Goal: Task Accomplishment & Management: Use online tool/utility

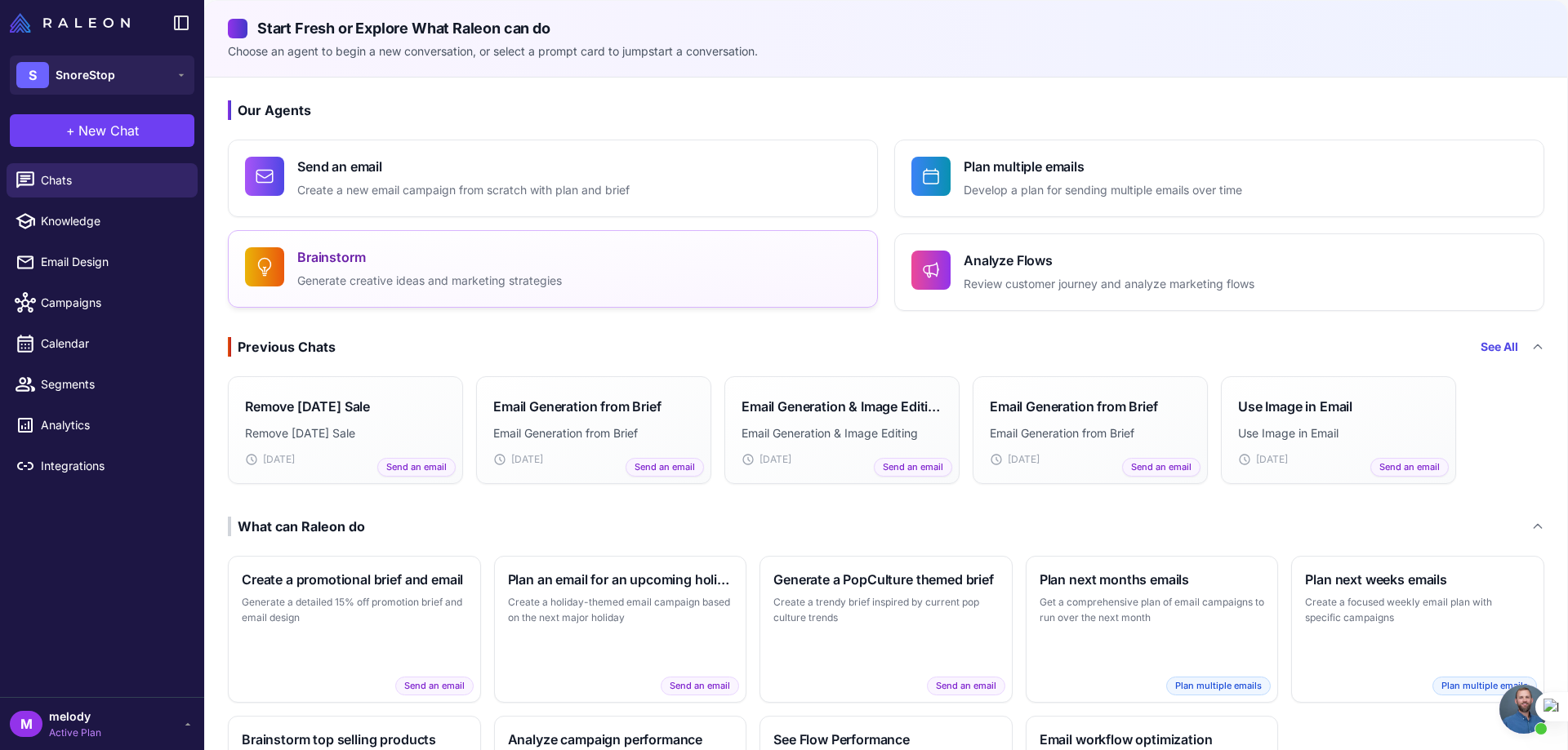
scroll to position [675, 0]
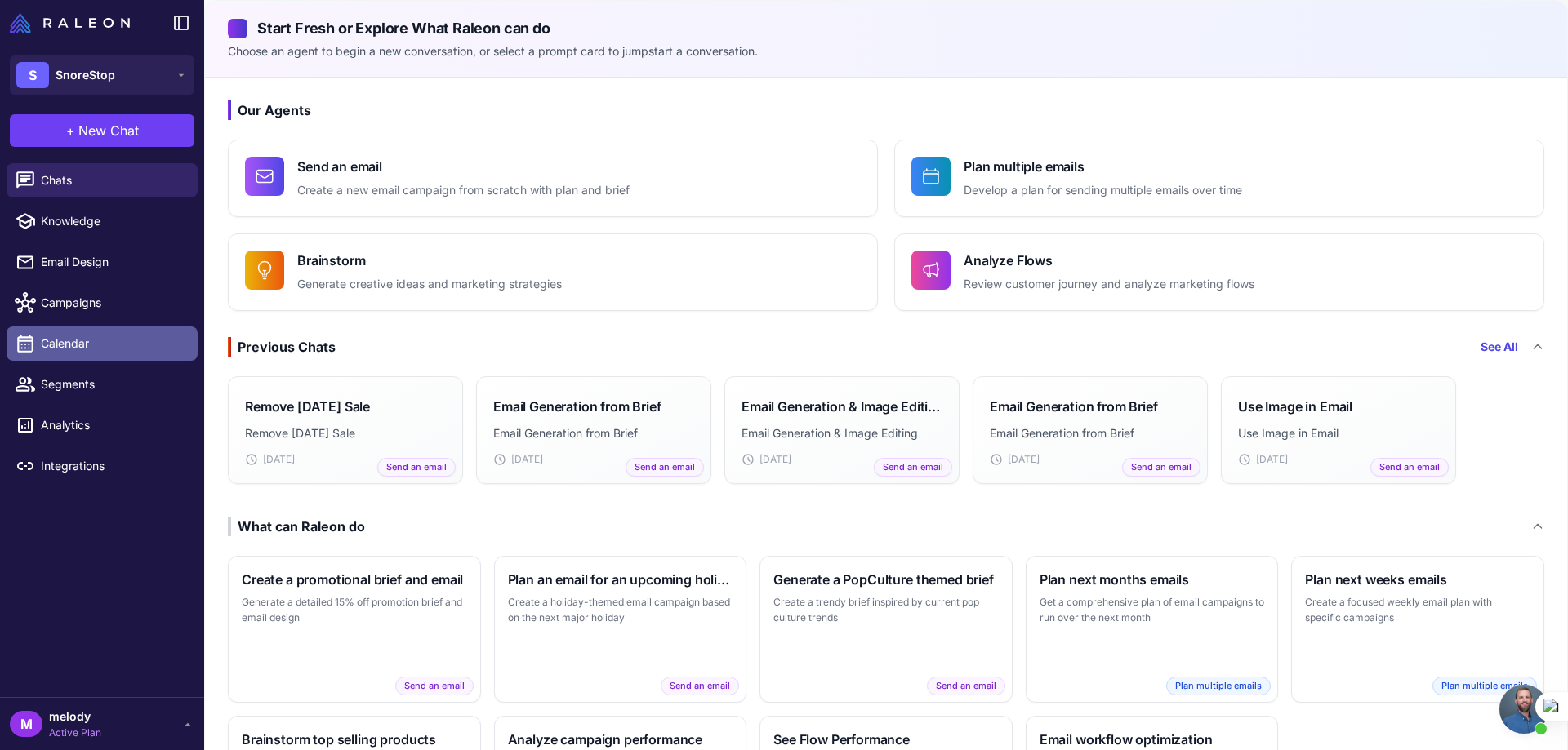
click at [50, 342] on span "Calendar" at bounding box center [113, 344] width 144 height 18
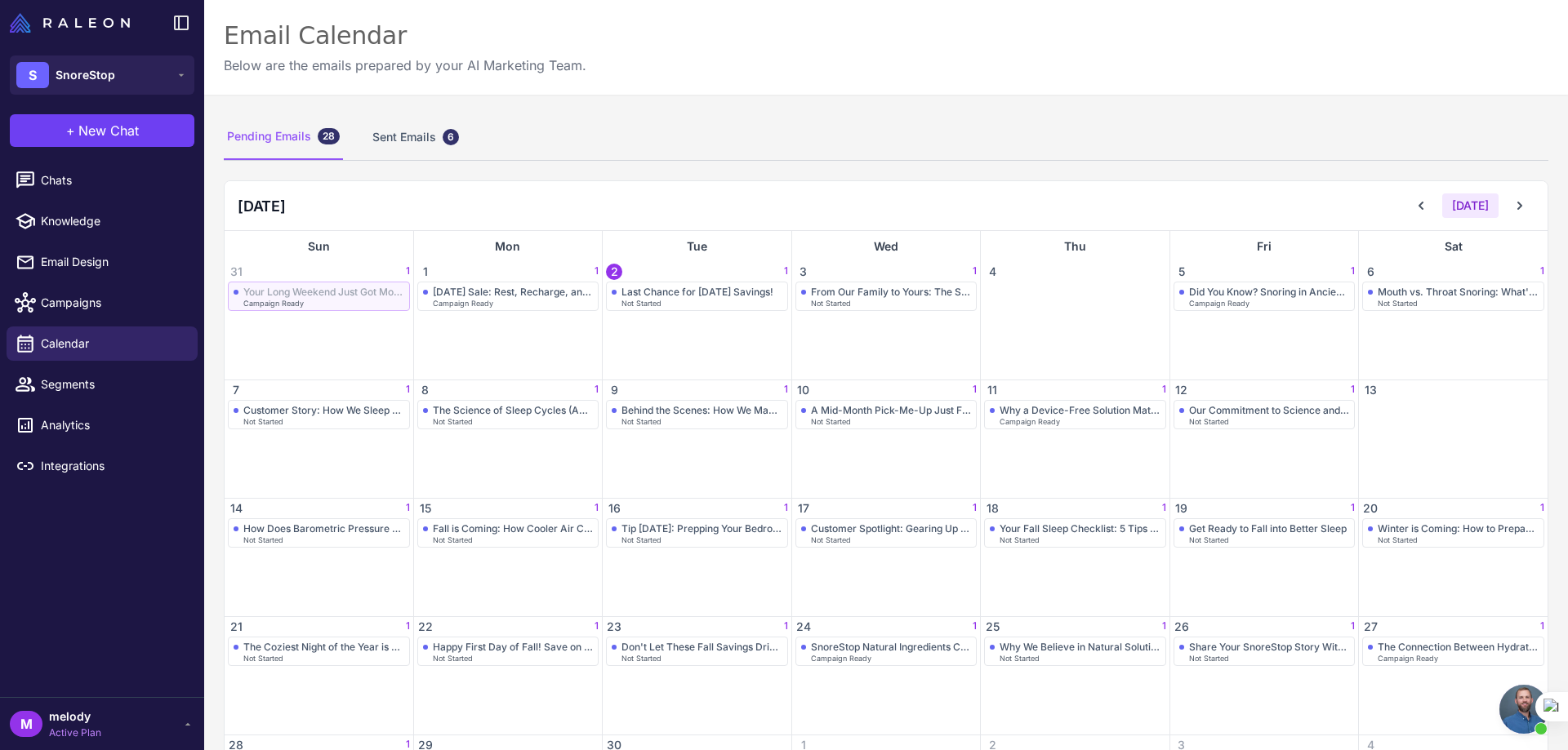
click at [331, 299] on div "Your Long Weekend Just Got More Restful Campaign Ready" at bounding box center [319, 297] width 171 height 21
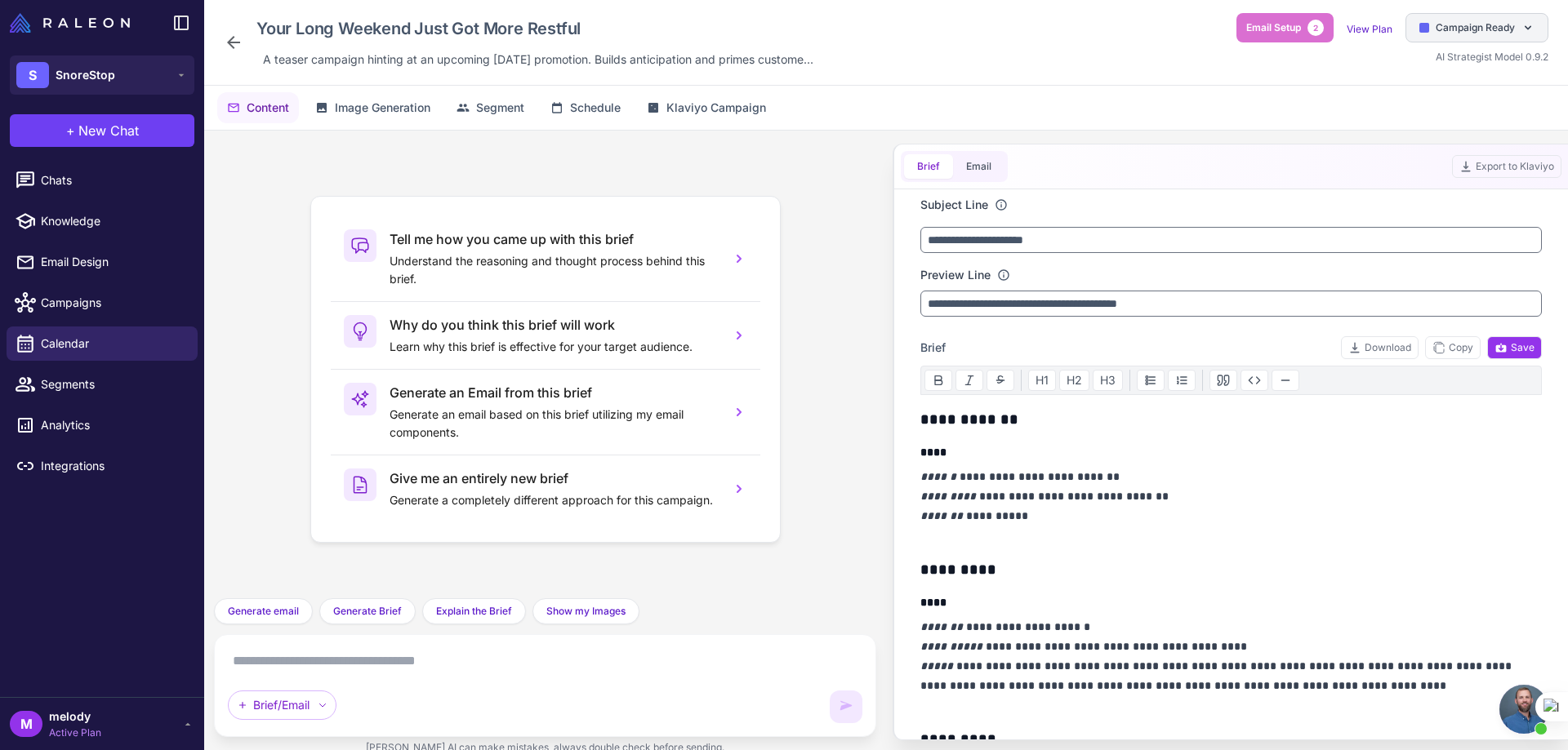
click at [1480, 38] on div "Campaign Ready" at bounding box center [1477, 28] width 143 height 30
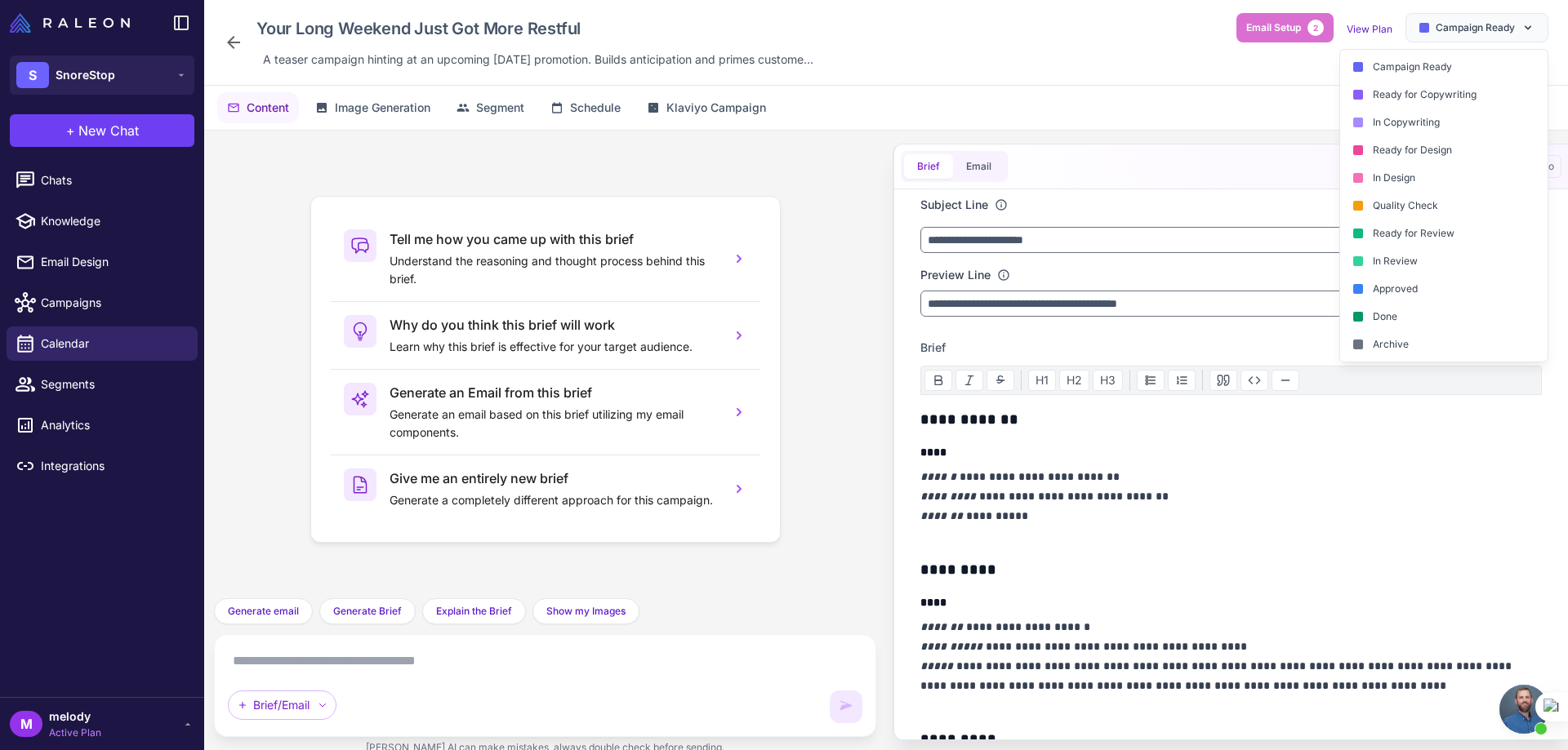
click at [1396, 320] on div "Done" at bounding box center [1443, 317] width 207 height 28
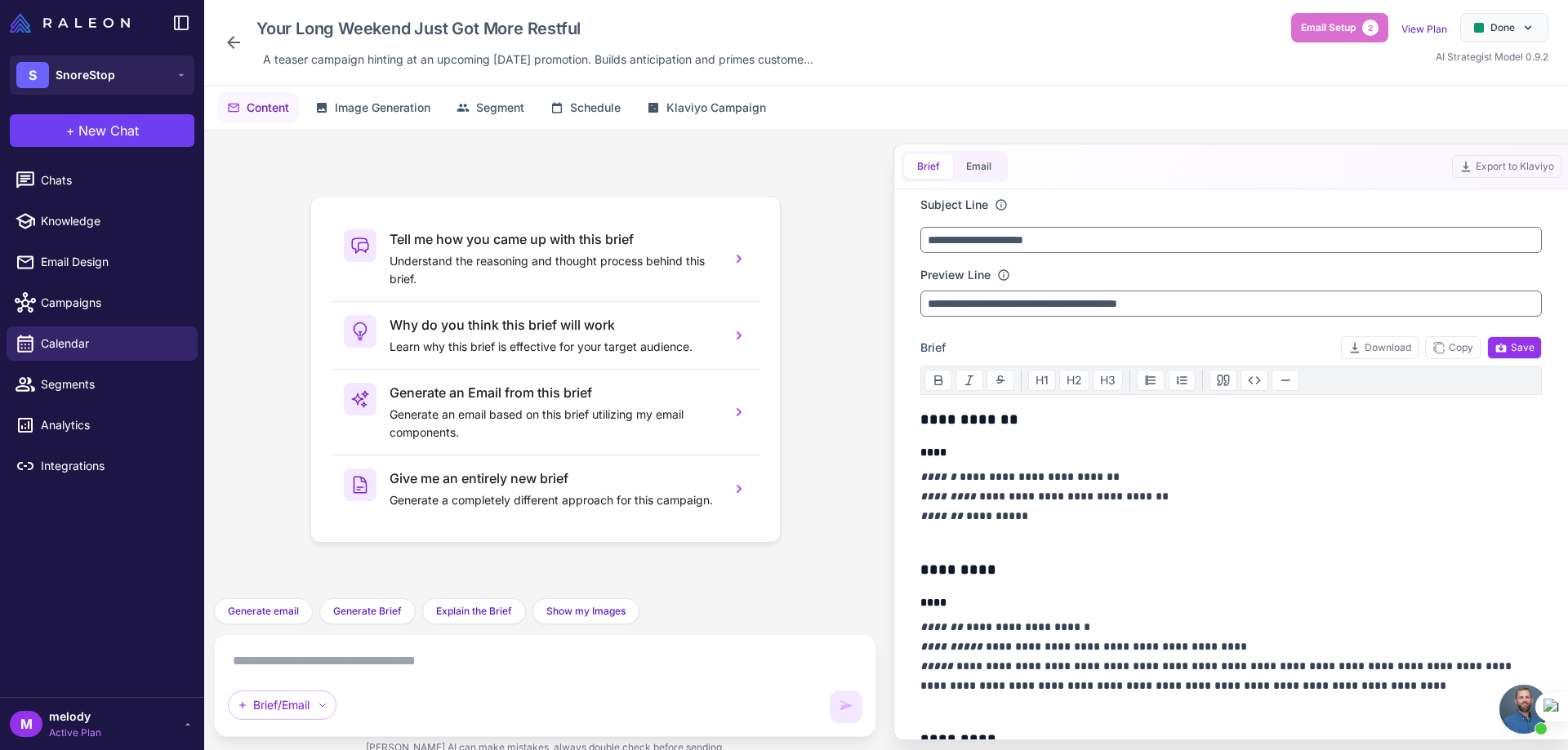
click at [229, 45] on icon at bounding box center [233, 43] width 13 height 13
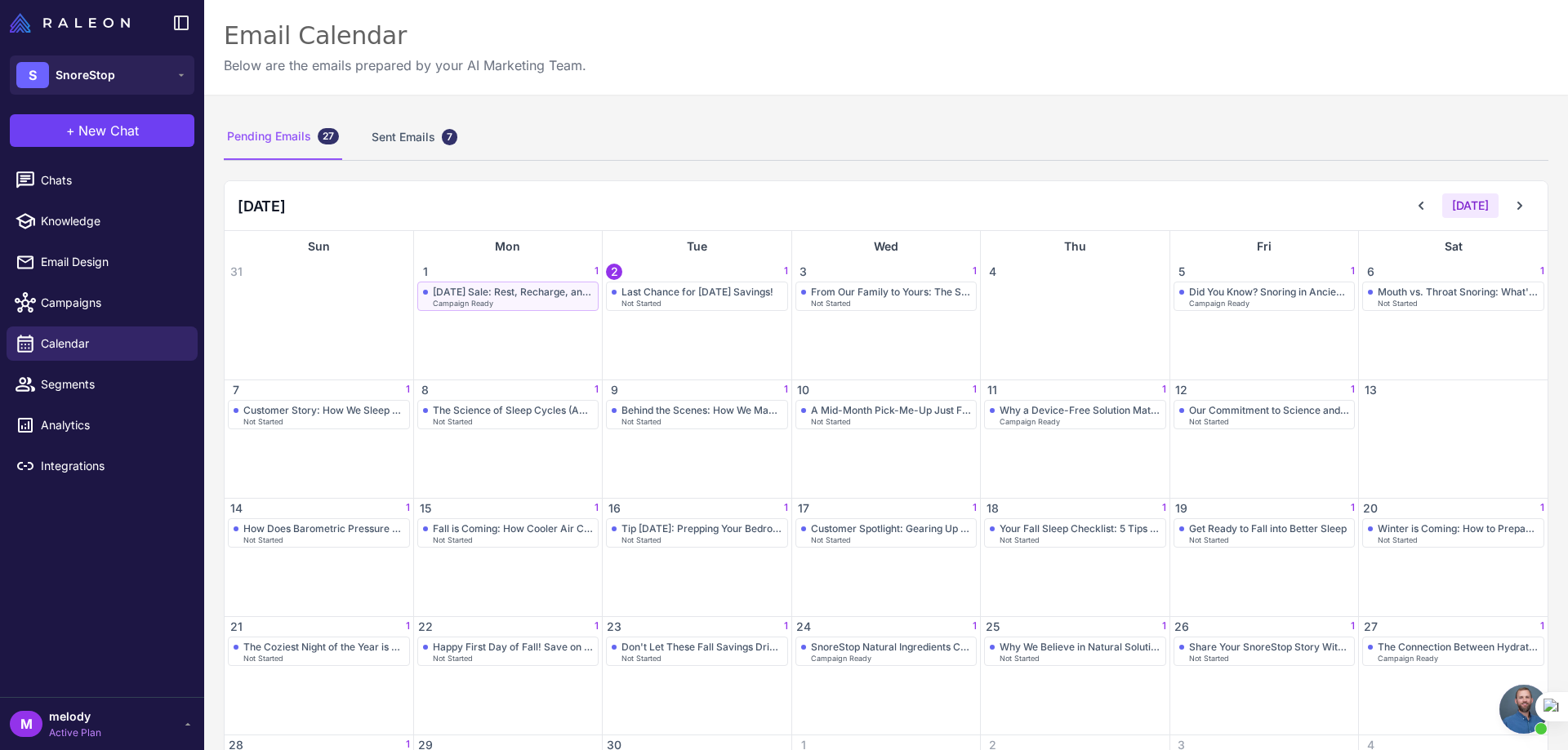
click at [514, 287] on div "[DATE] Sale: Rest, Recharge, and Save" at bounding box center [513, 292] width 161 height 12
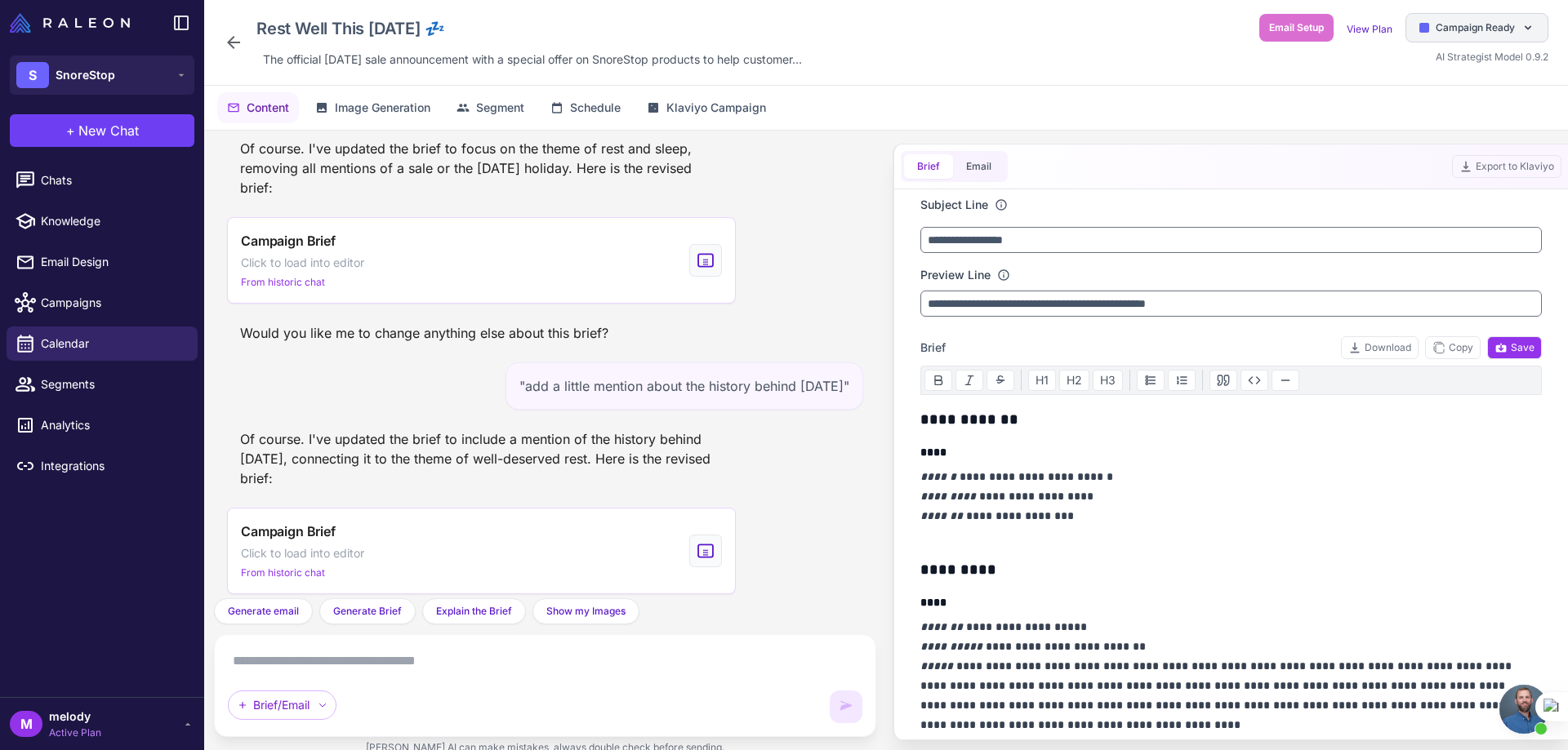
scroll to position [1956, 0]
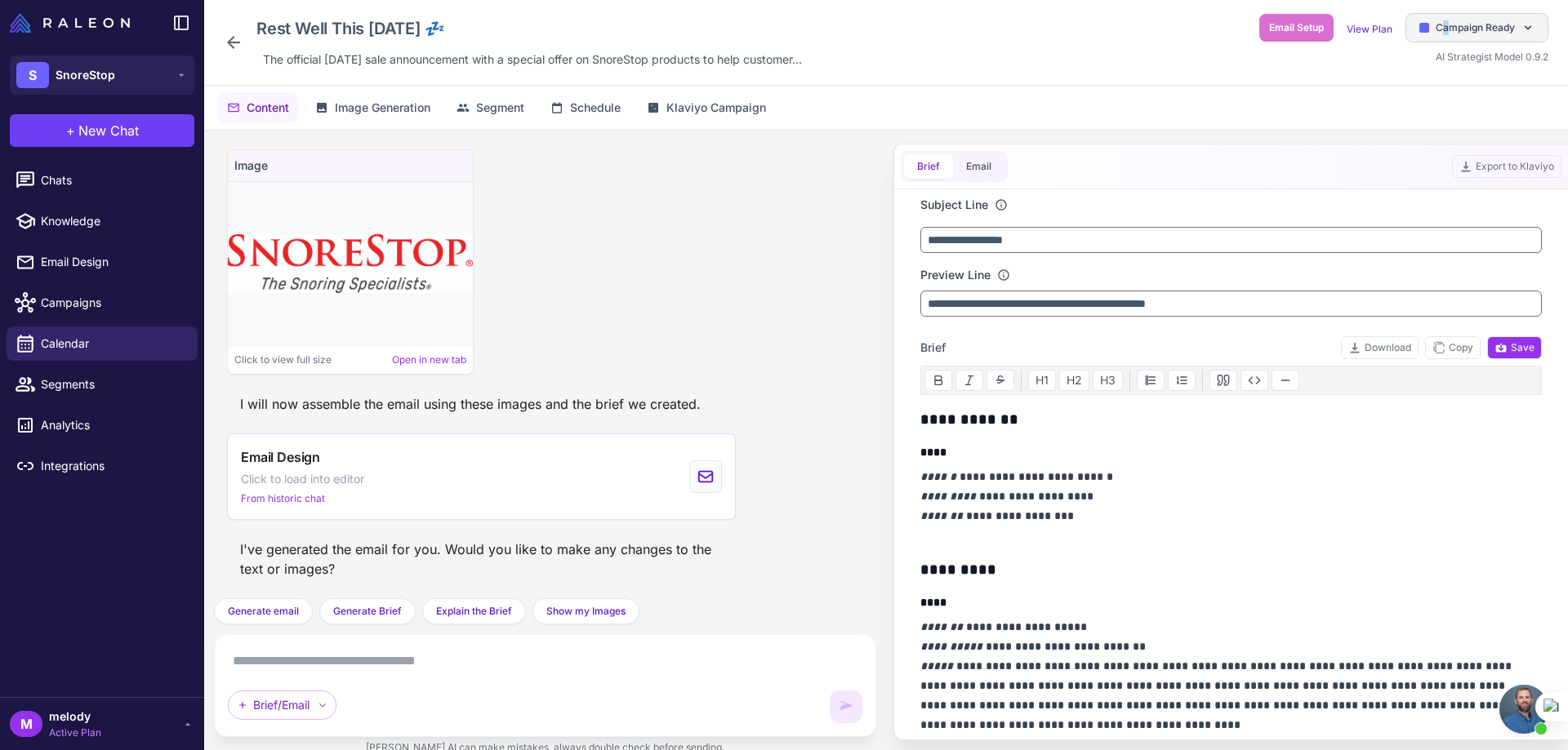
click at [1445, 22] on span "Campaign Ready" at bounding box center [1474, 28] width 79 height 15
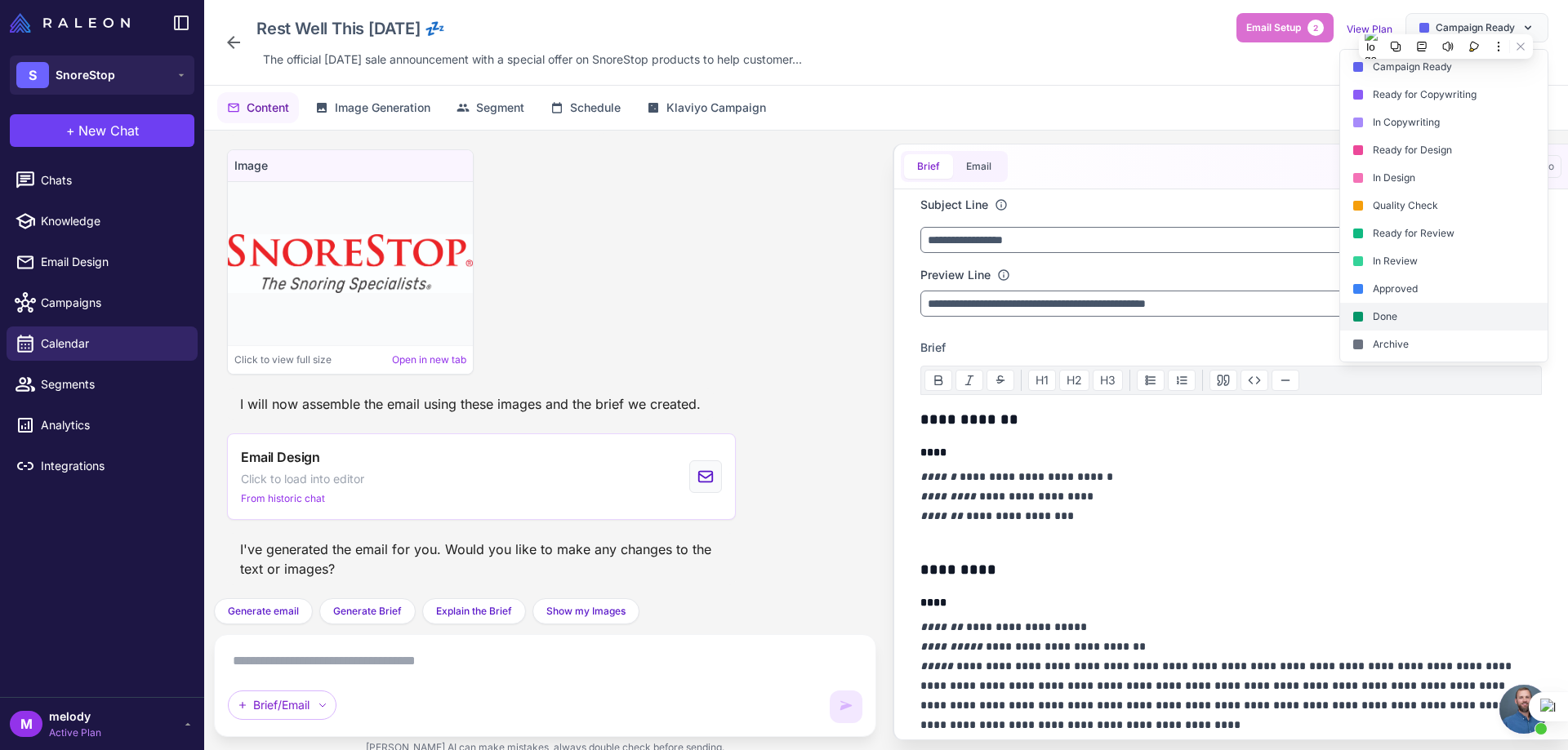
click at [1405, 315] on div "Done" at bounding box center [1443, 317] width 207 height 28
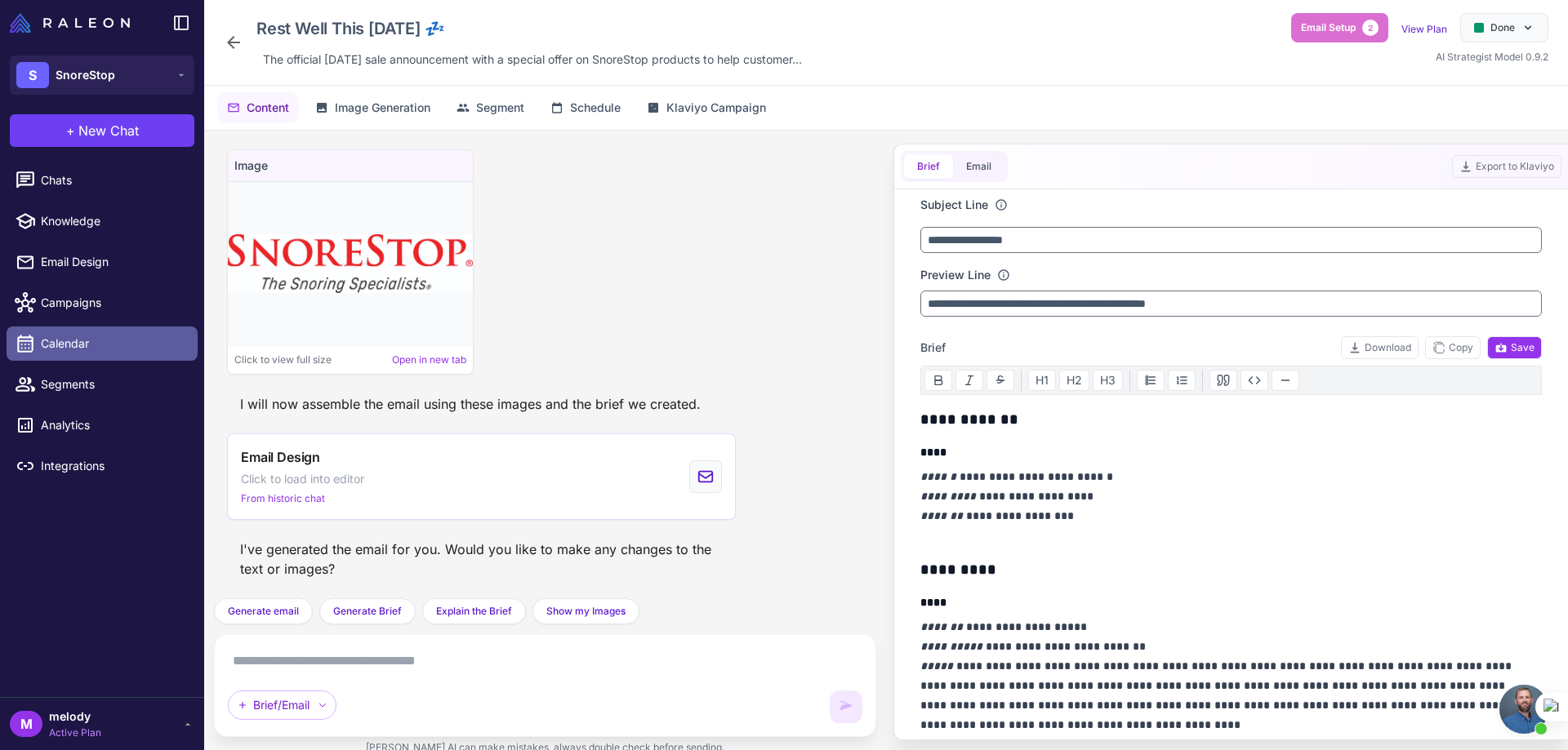
click at [97, 342] on span "Calendar" at bounding box center [113, 344] width 144 height 18
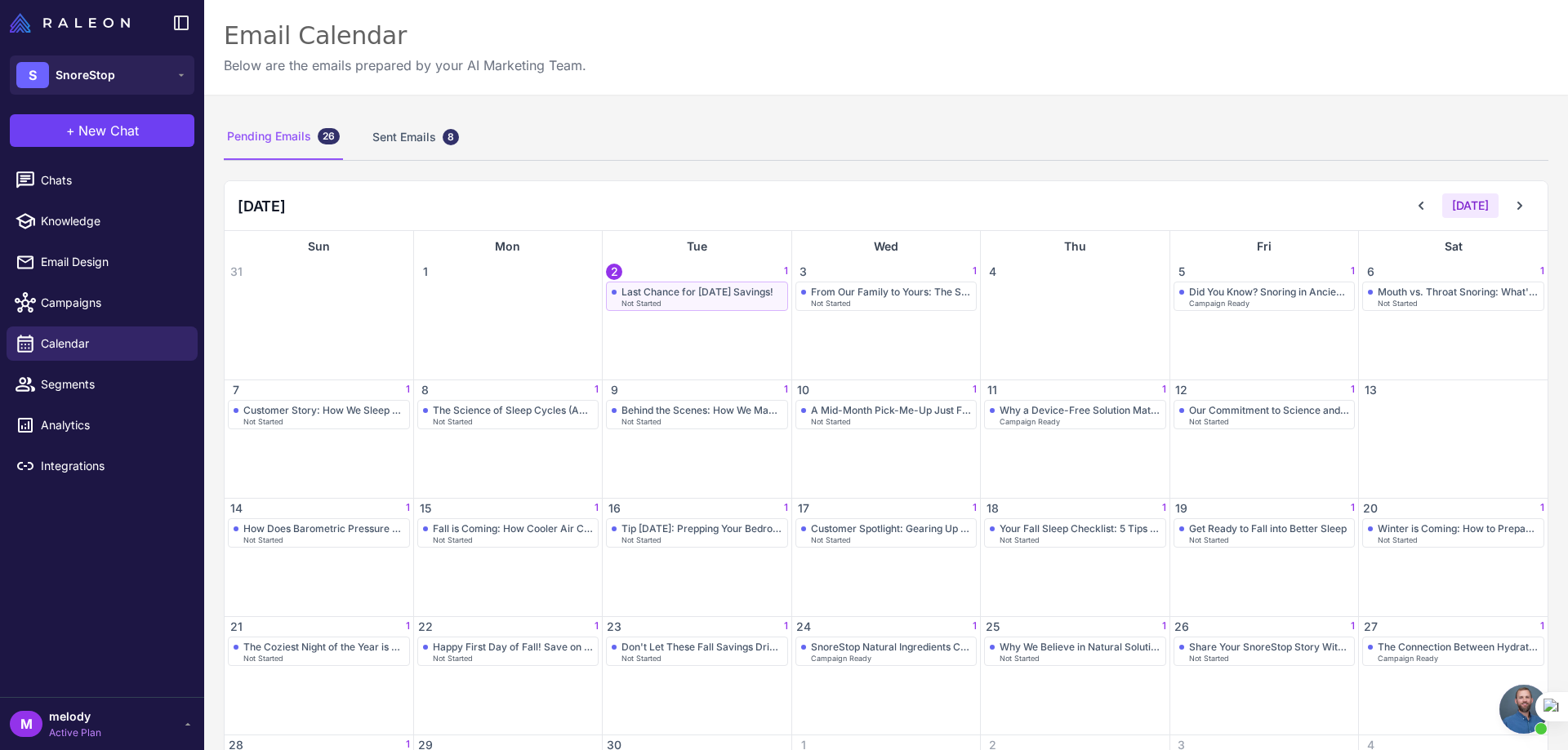
click at [632, 296] on div "Last Chance for [DATE] Savings!" at bounding box center [697, 292] width 152 height 12
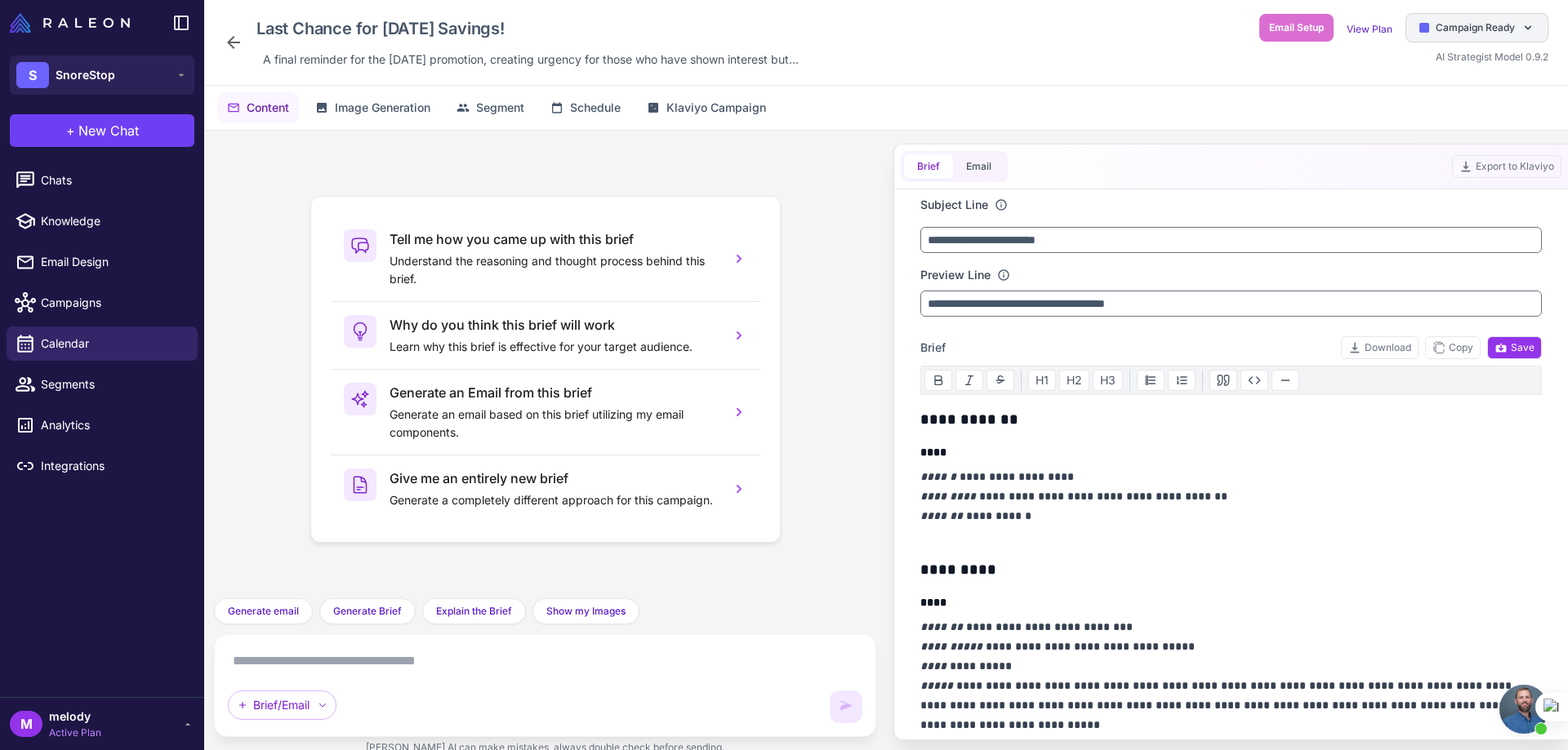
click at [1442, 24] on span "Campaign Ready" at bounding box center [1474, 28] width 79 height 15
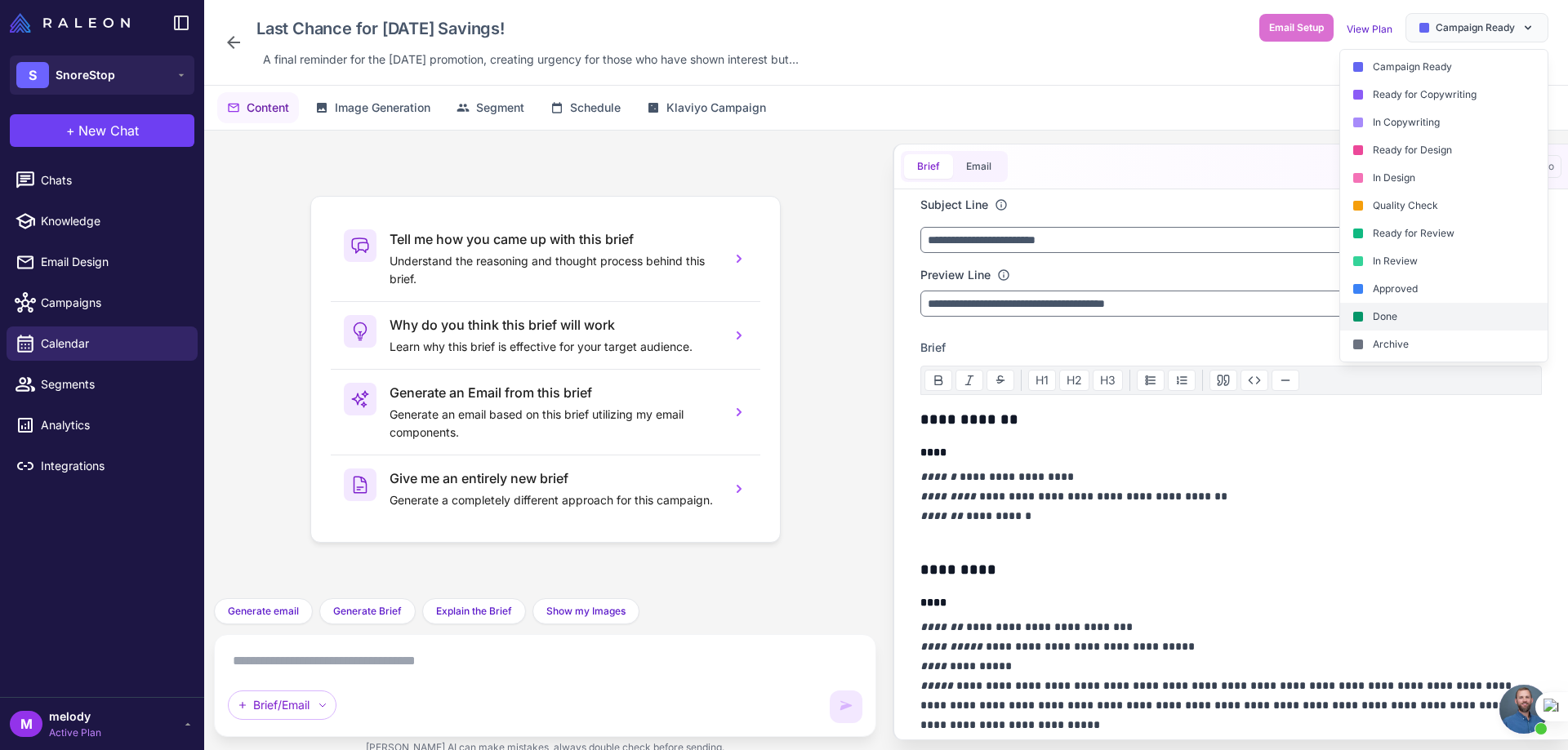
click at [1391, 324] on div "Done" at bounding box center [1443, 317] width 207 height 28
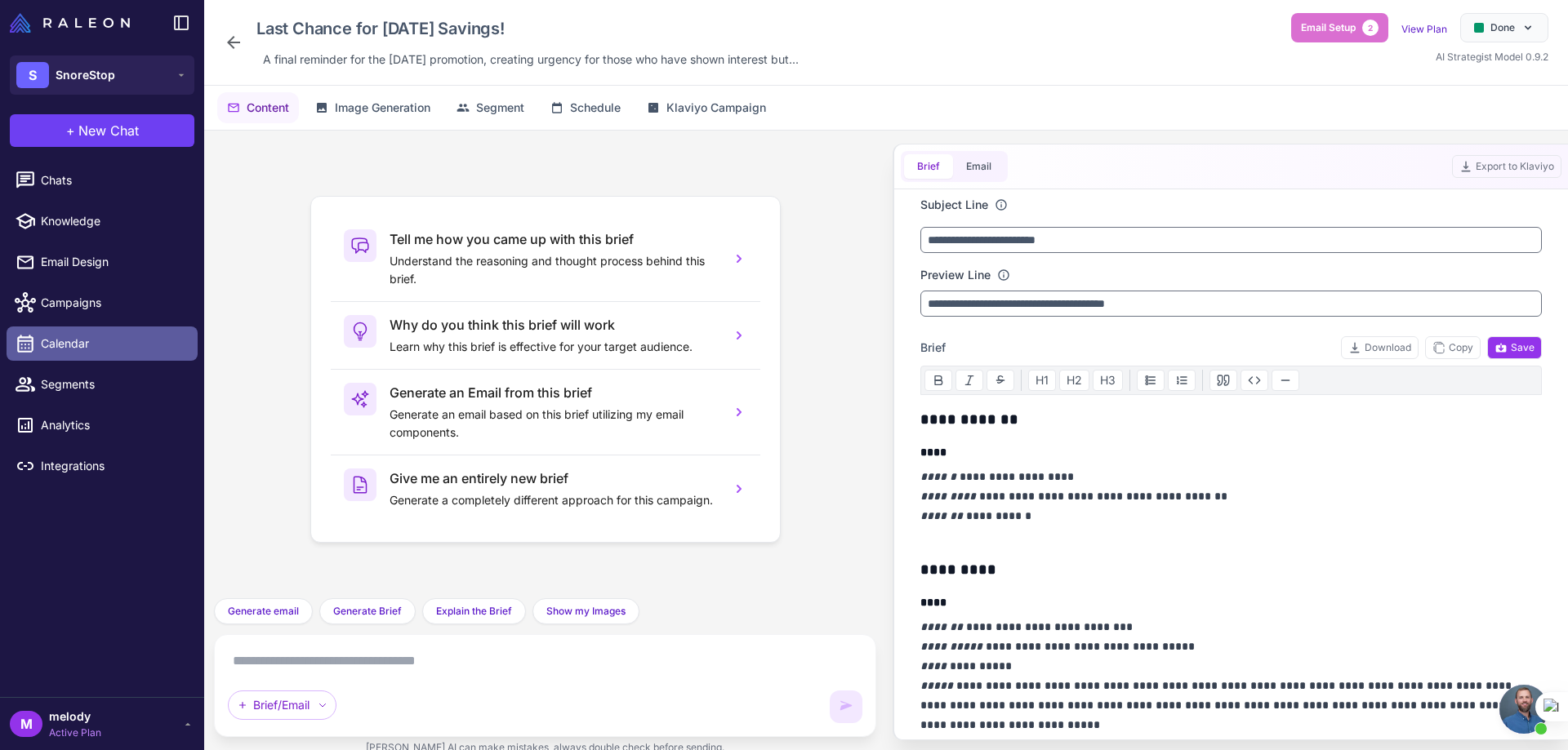
click at [103, 352] on span "Calendar" at bounding box center [113, 344] width 144 height 18
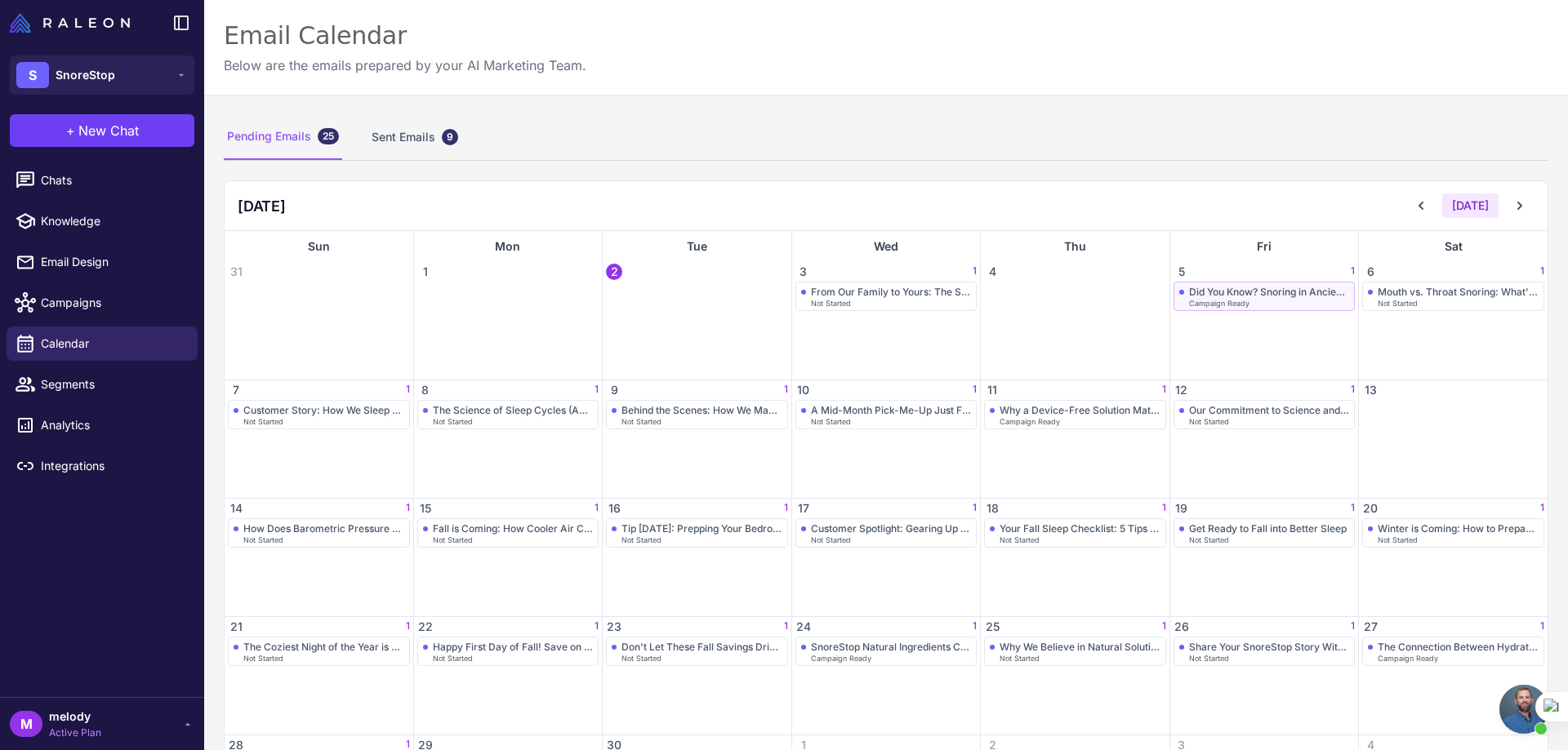
click at [1189, 289] on div "Did You Know? Snoring in Ancient Times" at bounding box center [1269, 292] width 161 height 12
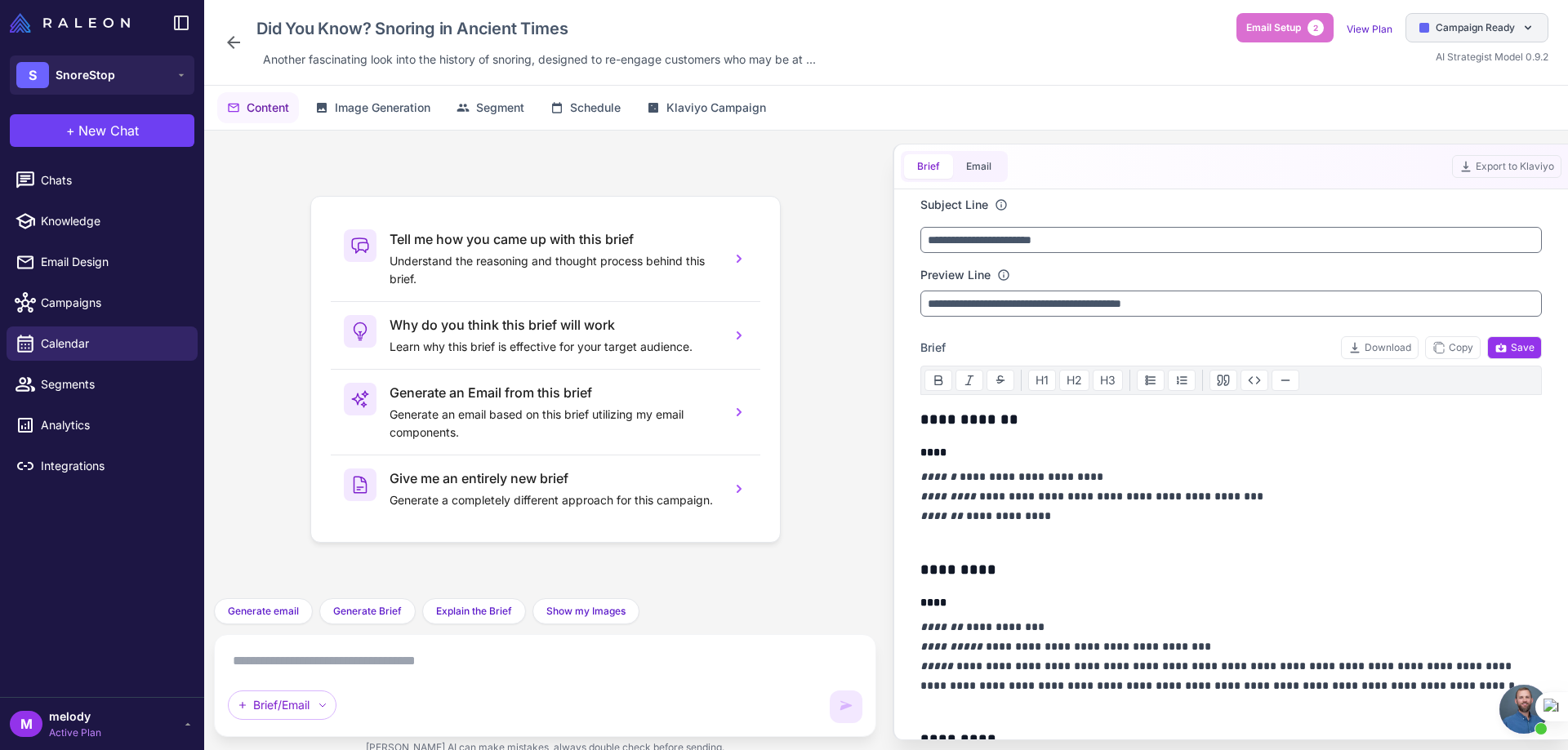
click at [1459, 23] on span "Campaign Ready" at bounding box center [1474, 28] width 79 height 15
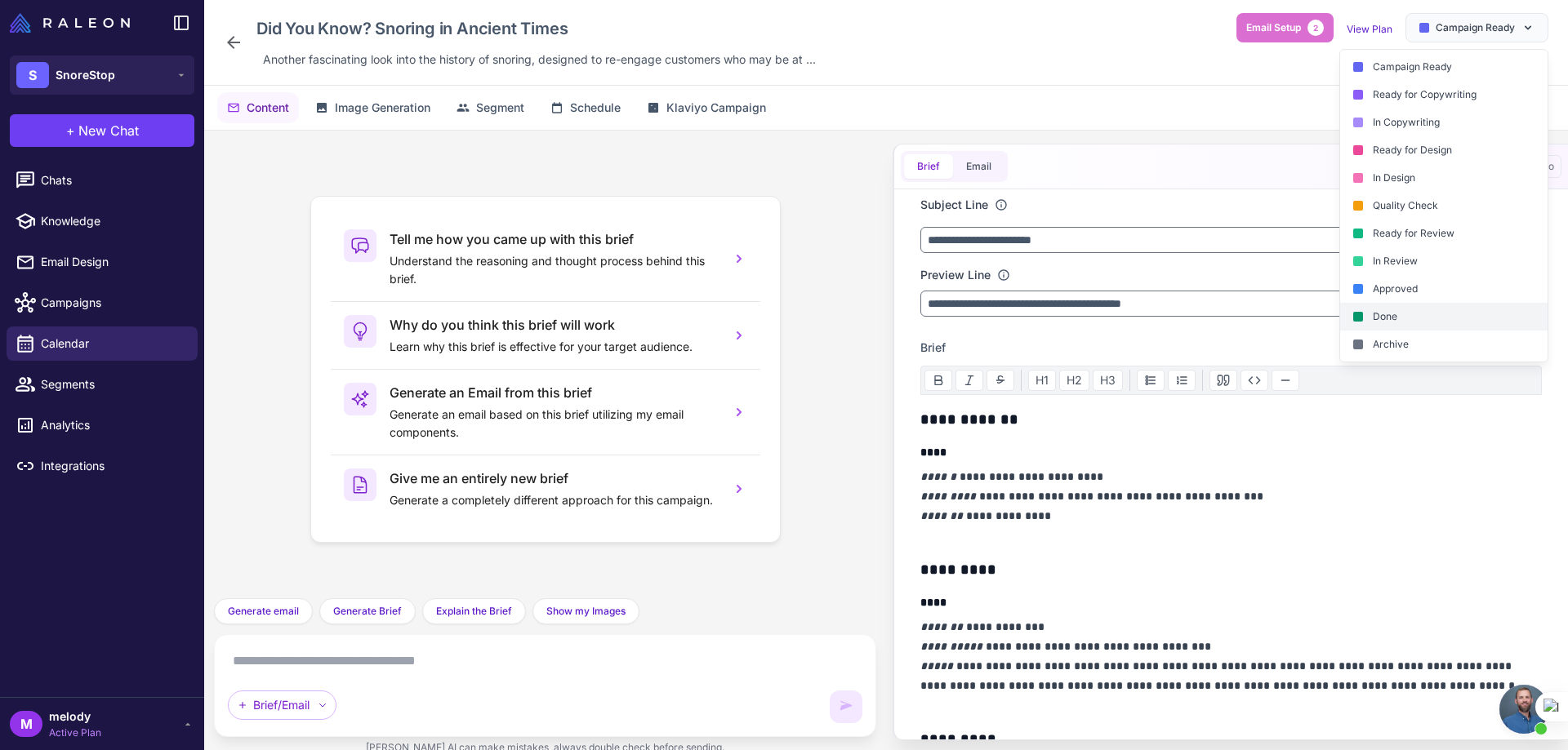
click at [1412, 314] on div "Done" at bounding box center [1443, 317] width 207 height 28
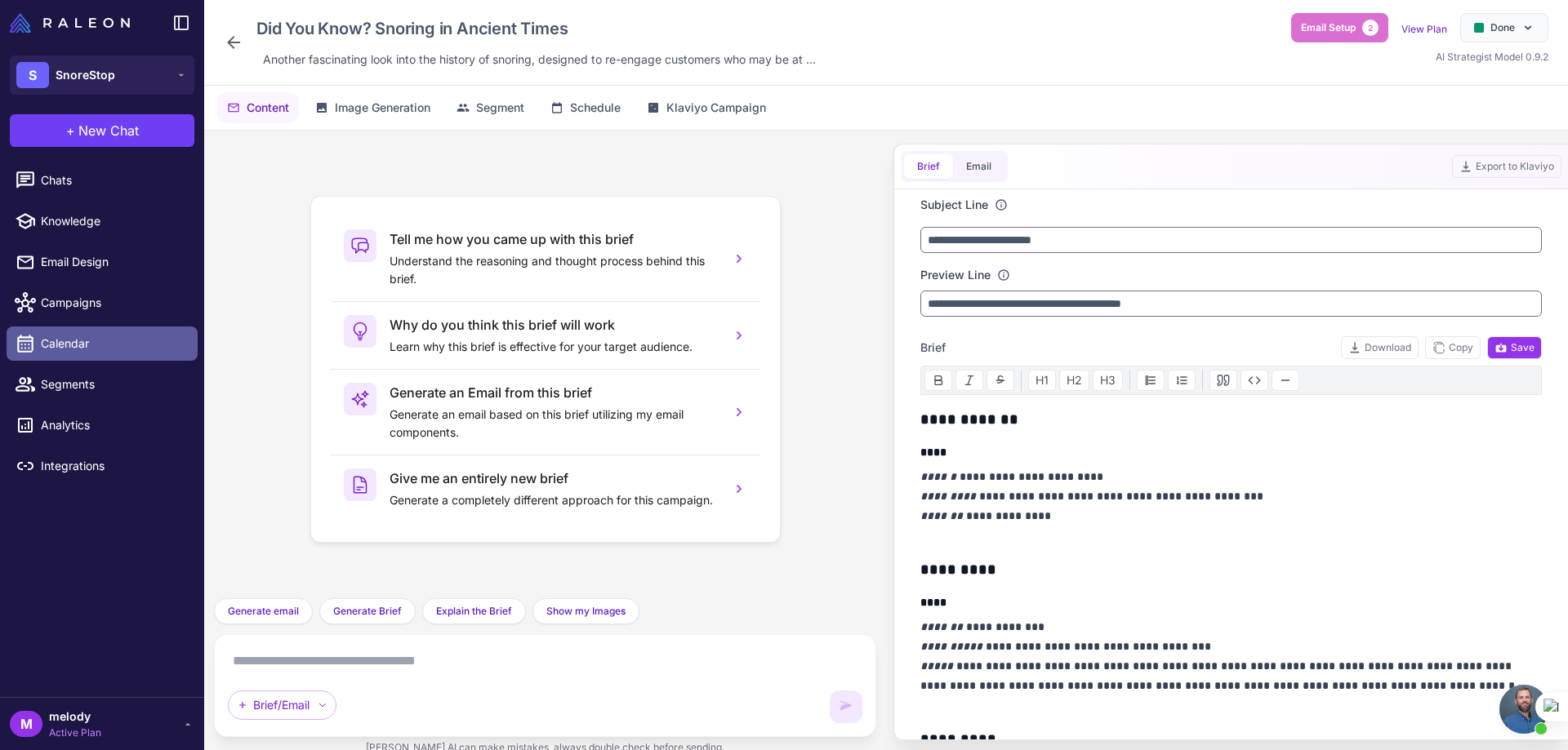
click at [117, 338] on span "Calendar" at bounding box center [113, 344] width 144 height 18
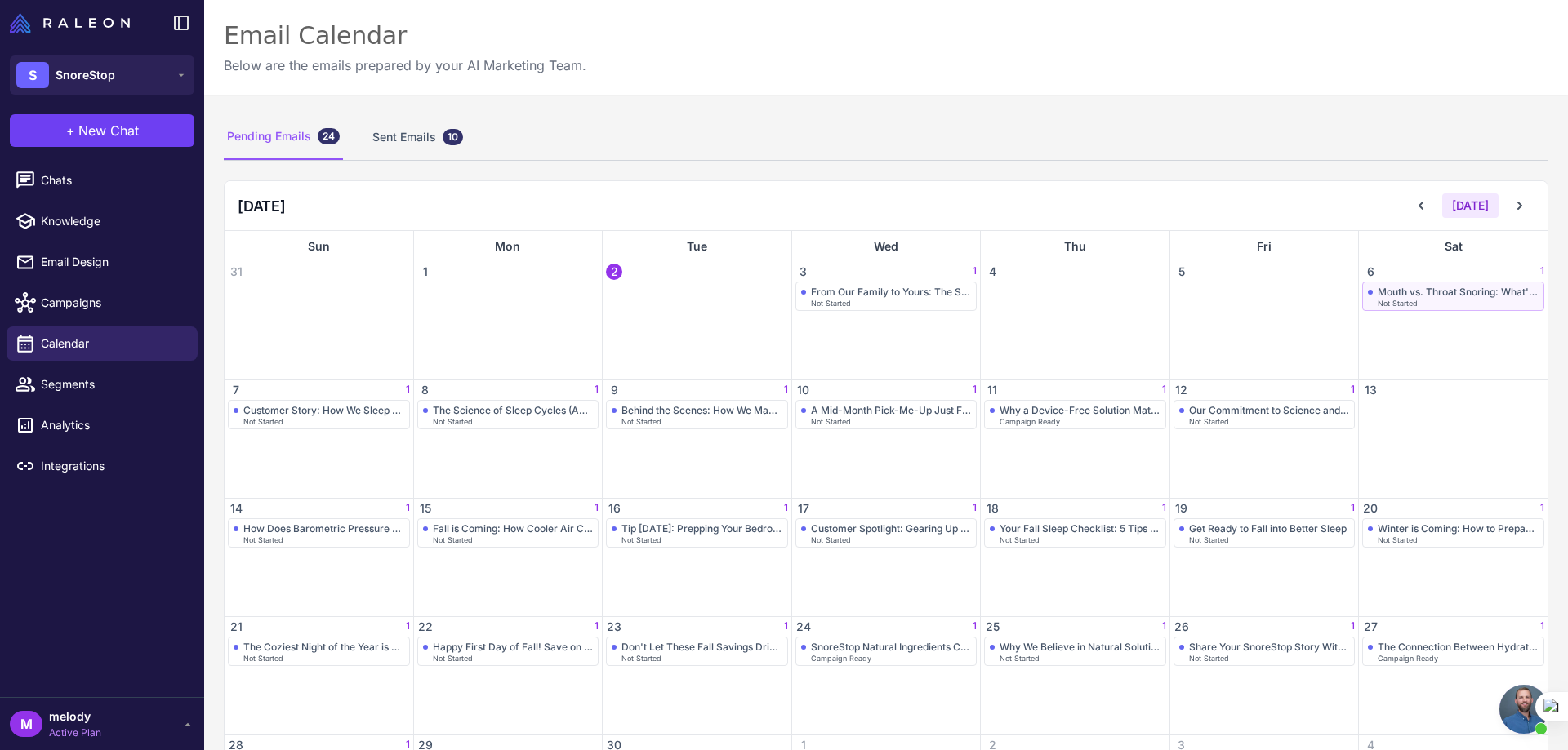
click at [1377, 302] on span "Not Started" at bounding box center [1397, 303] width 40 height 7
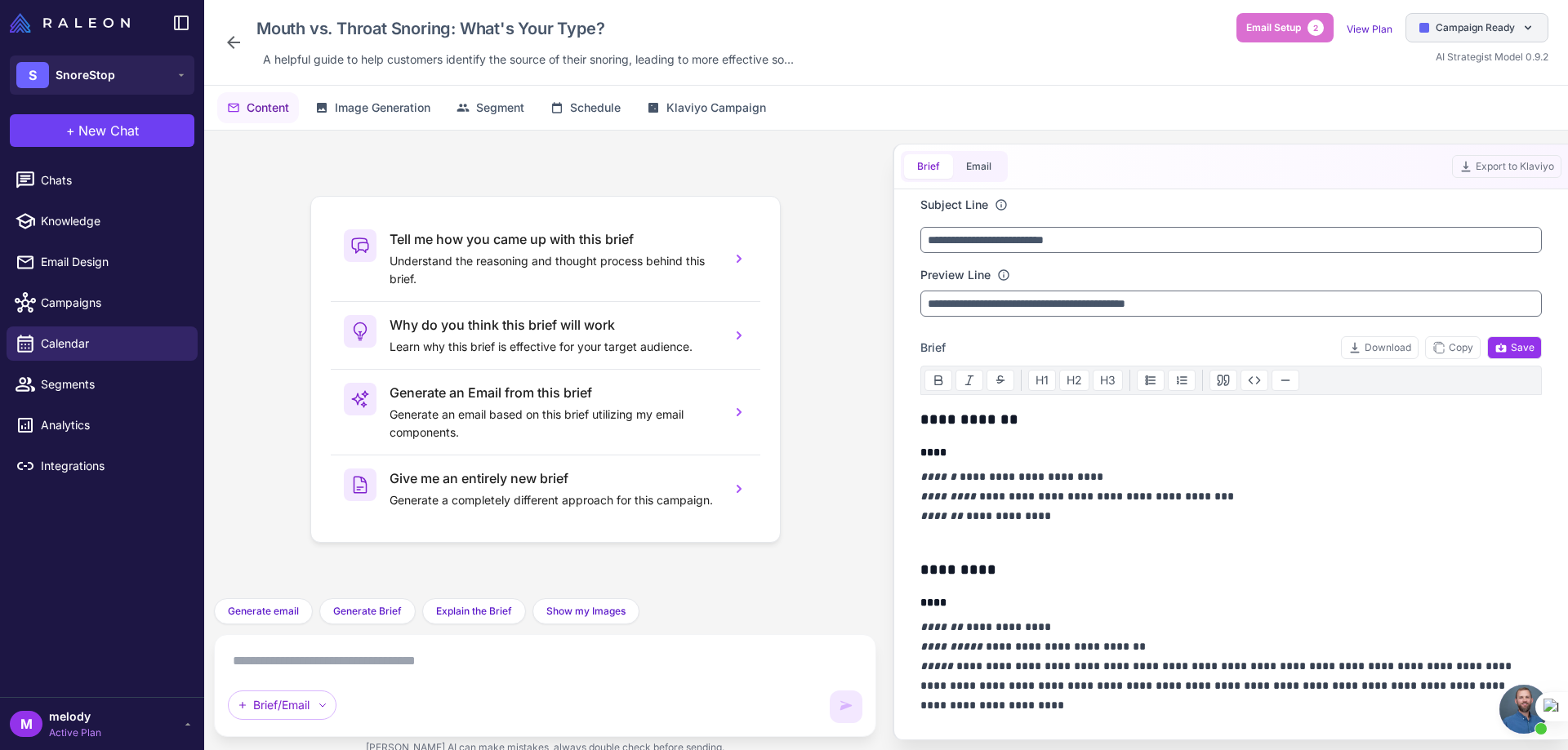
click at [1446, 27] on span "Campaign Ready" at bounding box center [1474, 28] width 79 height 15
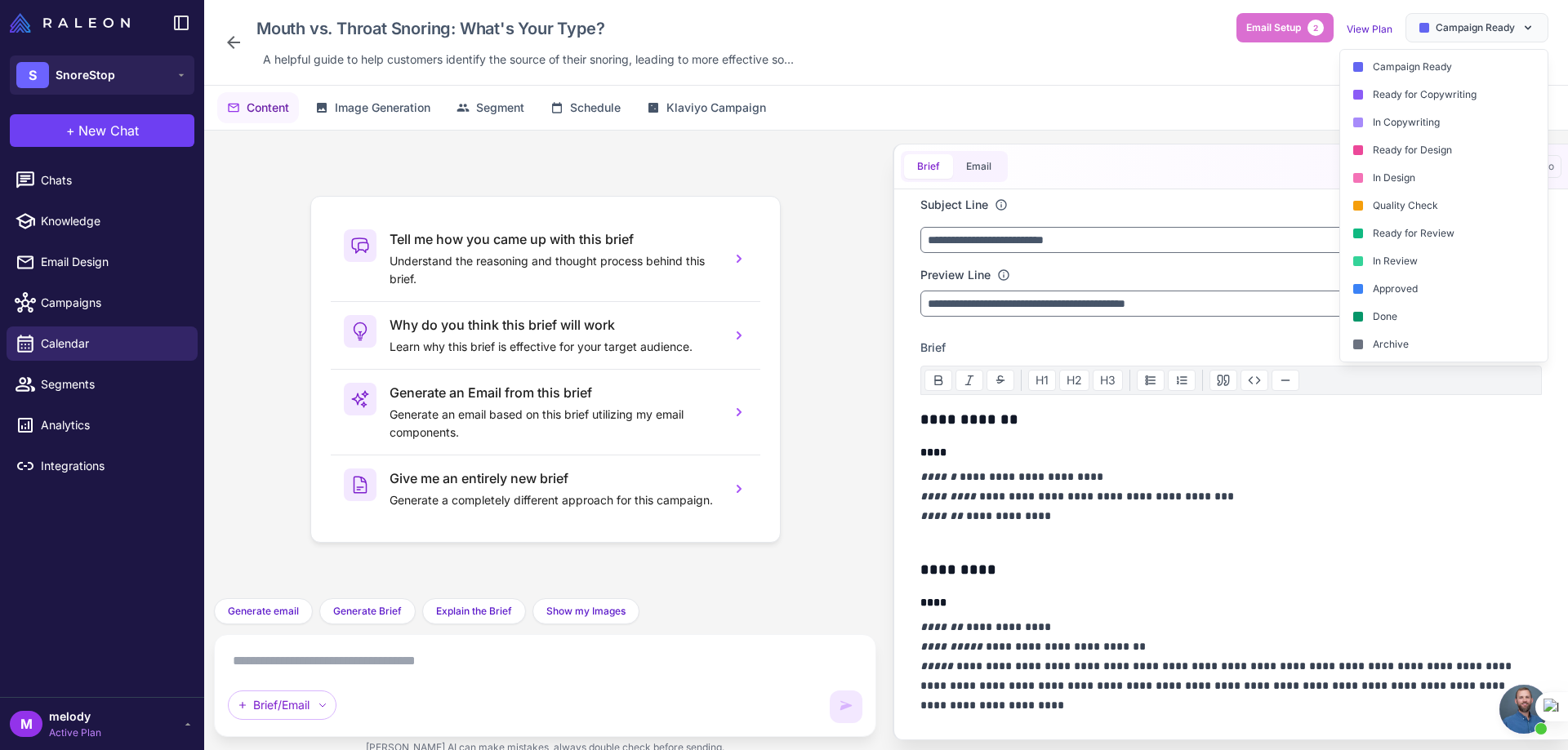
click at [1393, 313] on div "Done" at bounding box center [1443, 317] width 207 height 28
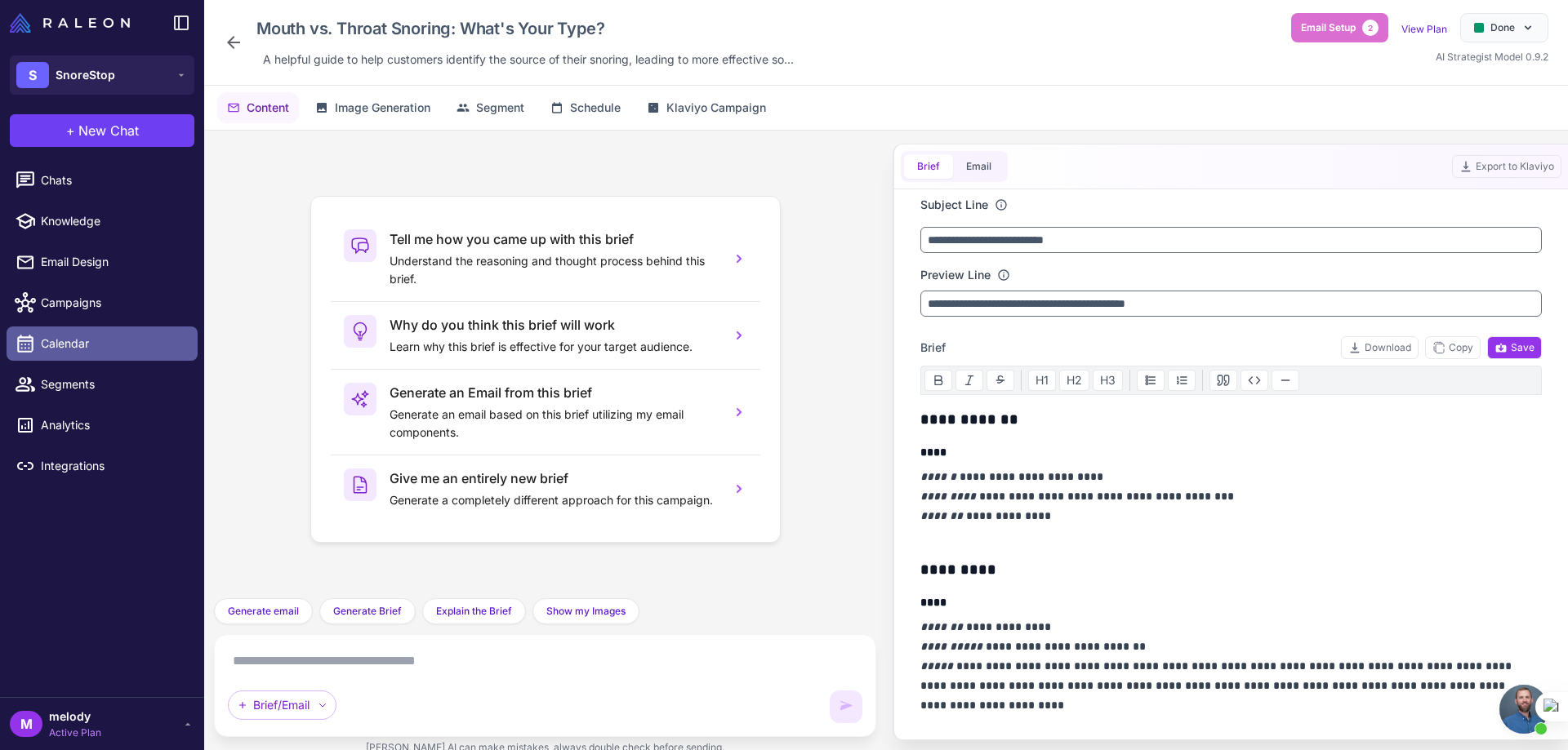
click at [55, 350] on span "Calendar" at bounding box center [113, 344] width 144 height 18
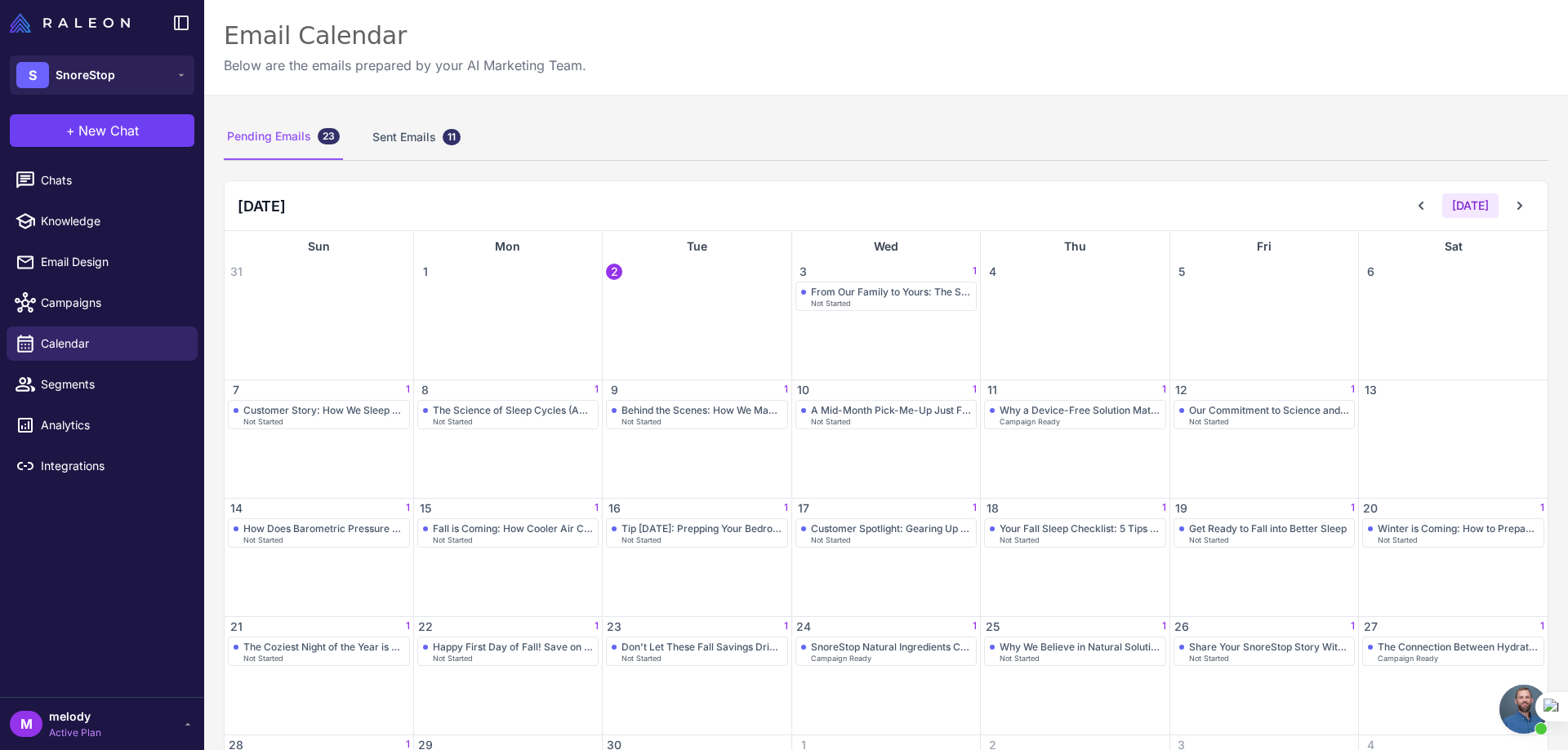
scroll to position [81, 0]
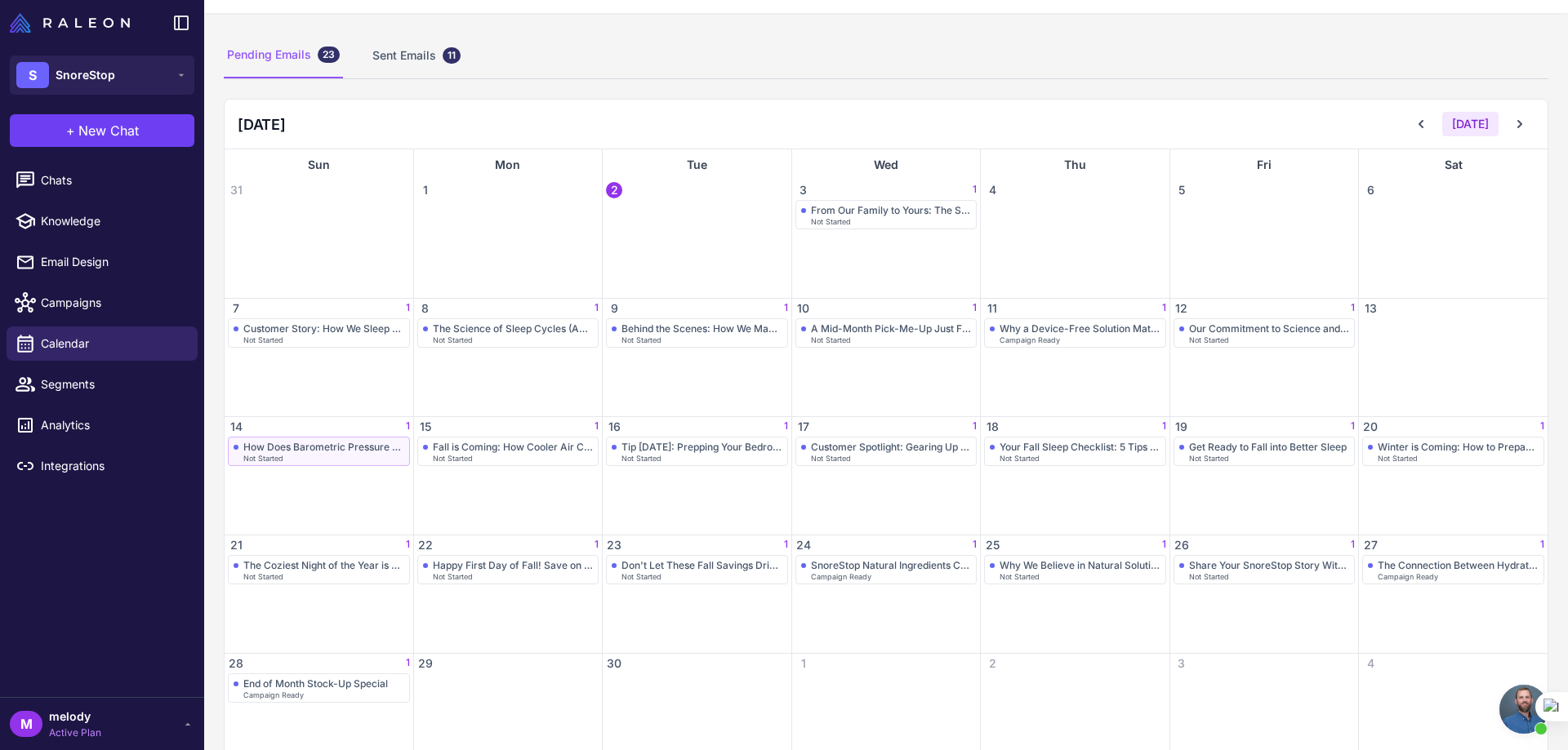
click at [368, 449] on div "How Does Barometric Pressure Affect Your Sleep?" at bounding box center [324, 447] width 161 height 12
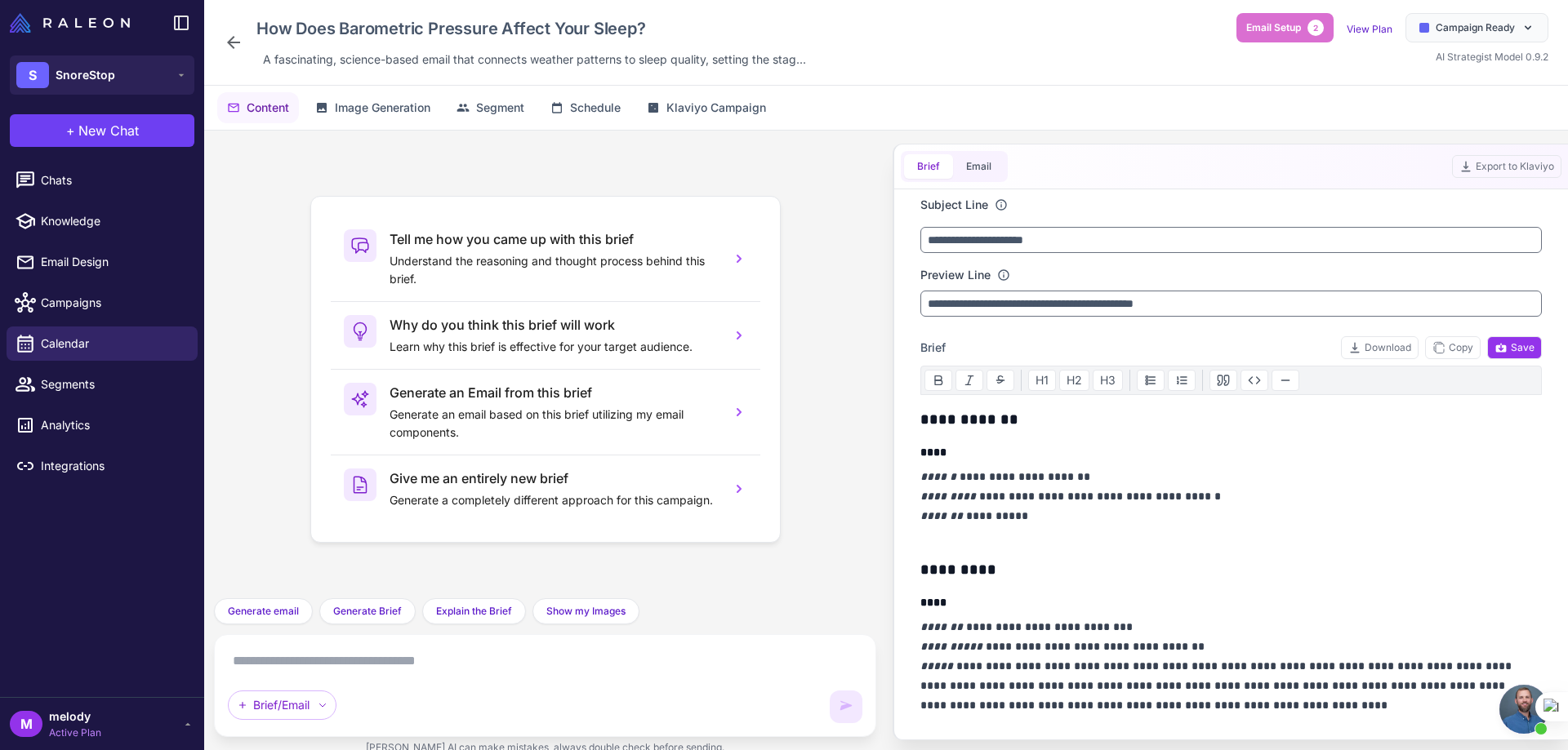
click at [229, 47] on icon at bounding box center [233, 43] width 20 height 20
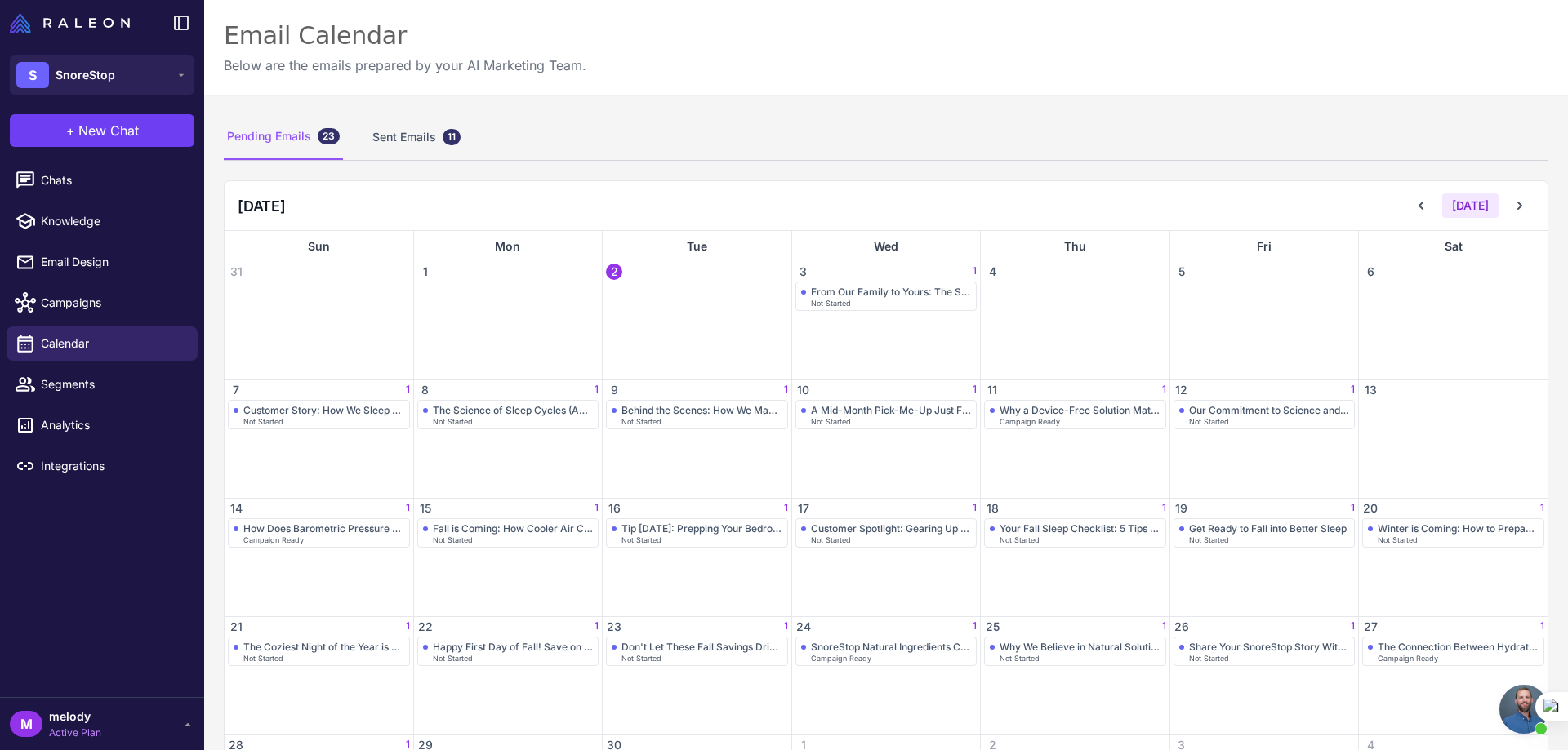
scroll to position [81, 0]
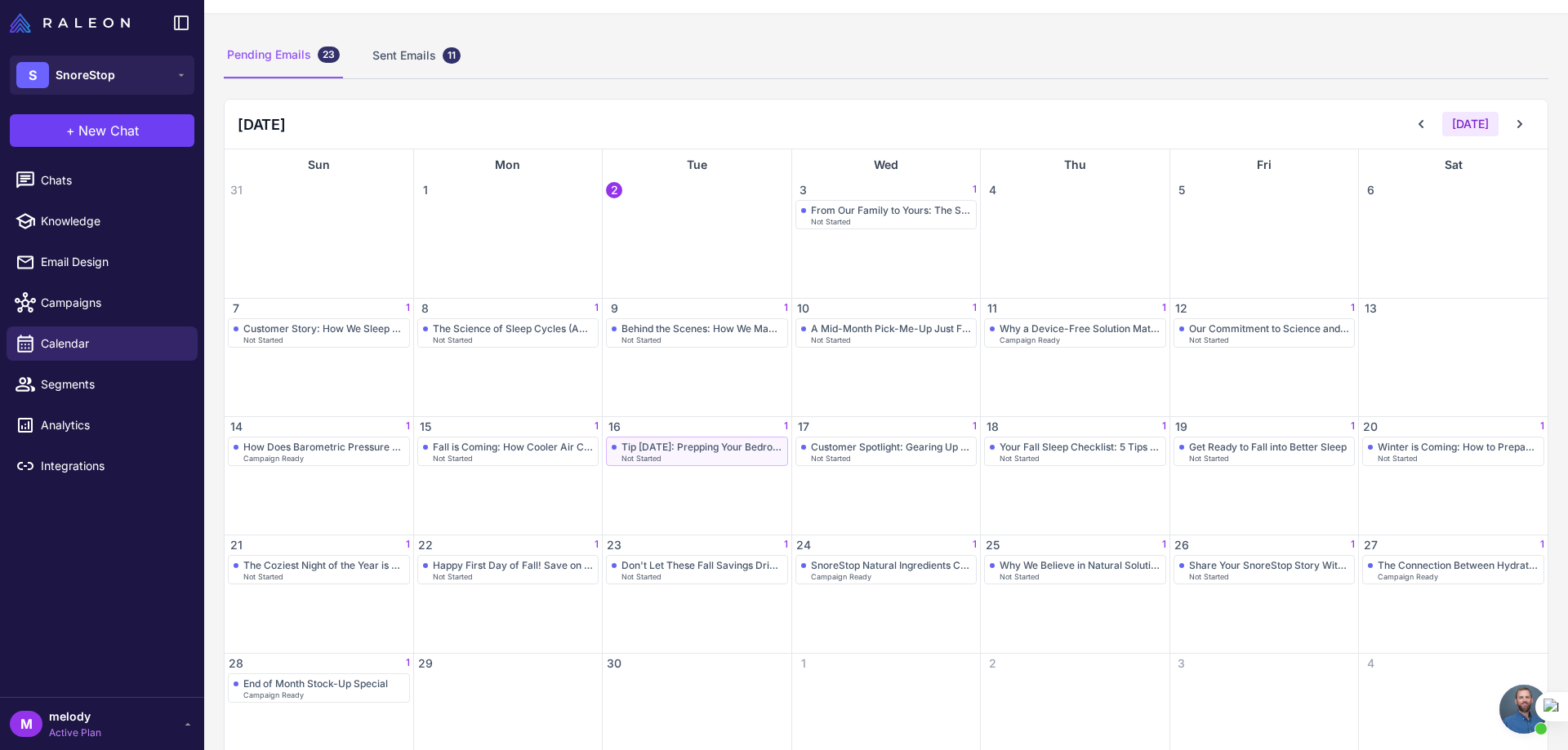
click at [692, 447] on div "Tip [DATE]: Prepping Your Bedroom for Peak Fall Sleep" at bounding box center [701, 447] width 161 height 12
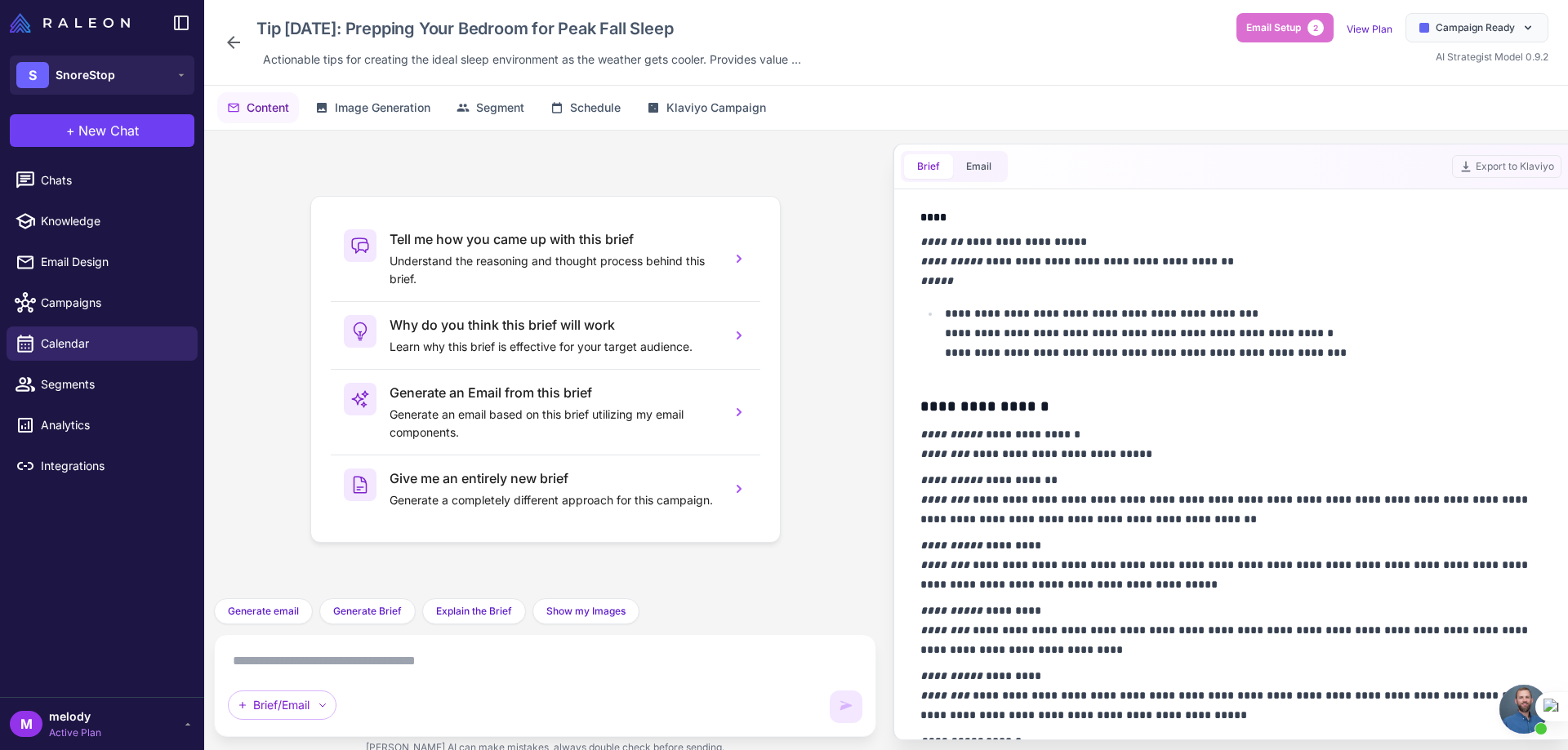
scroll to position [854, 0]
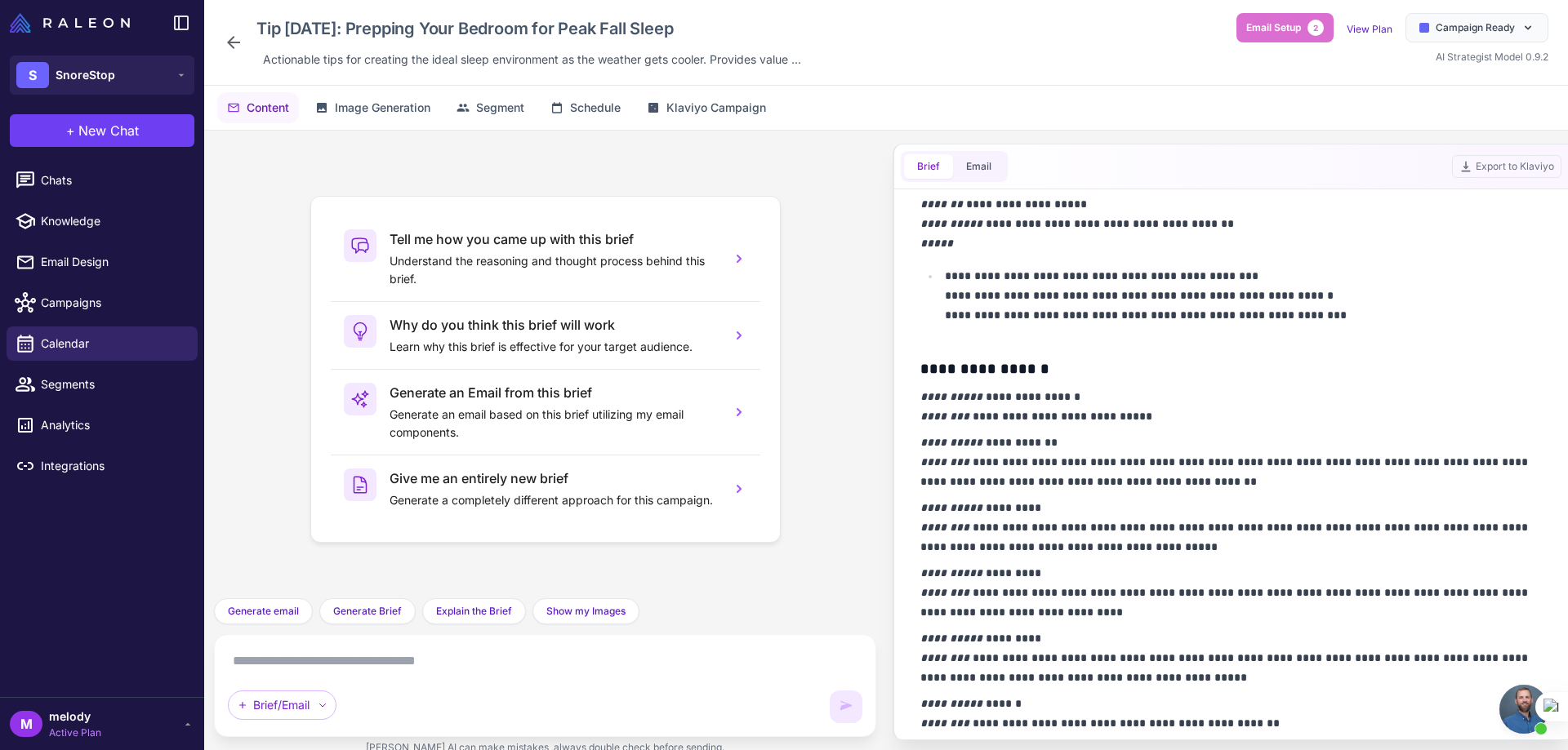
click at [560, 678] on div "Brief/Email" at bounding box center [545, 685] width 634 height 75
click at [231, 612] on span "Generate email" at bounding box center [263, 612] width 71 height 15
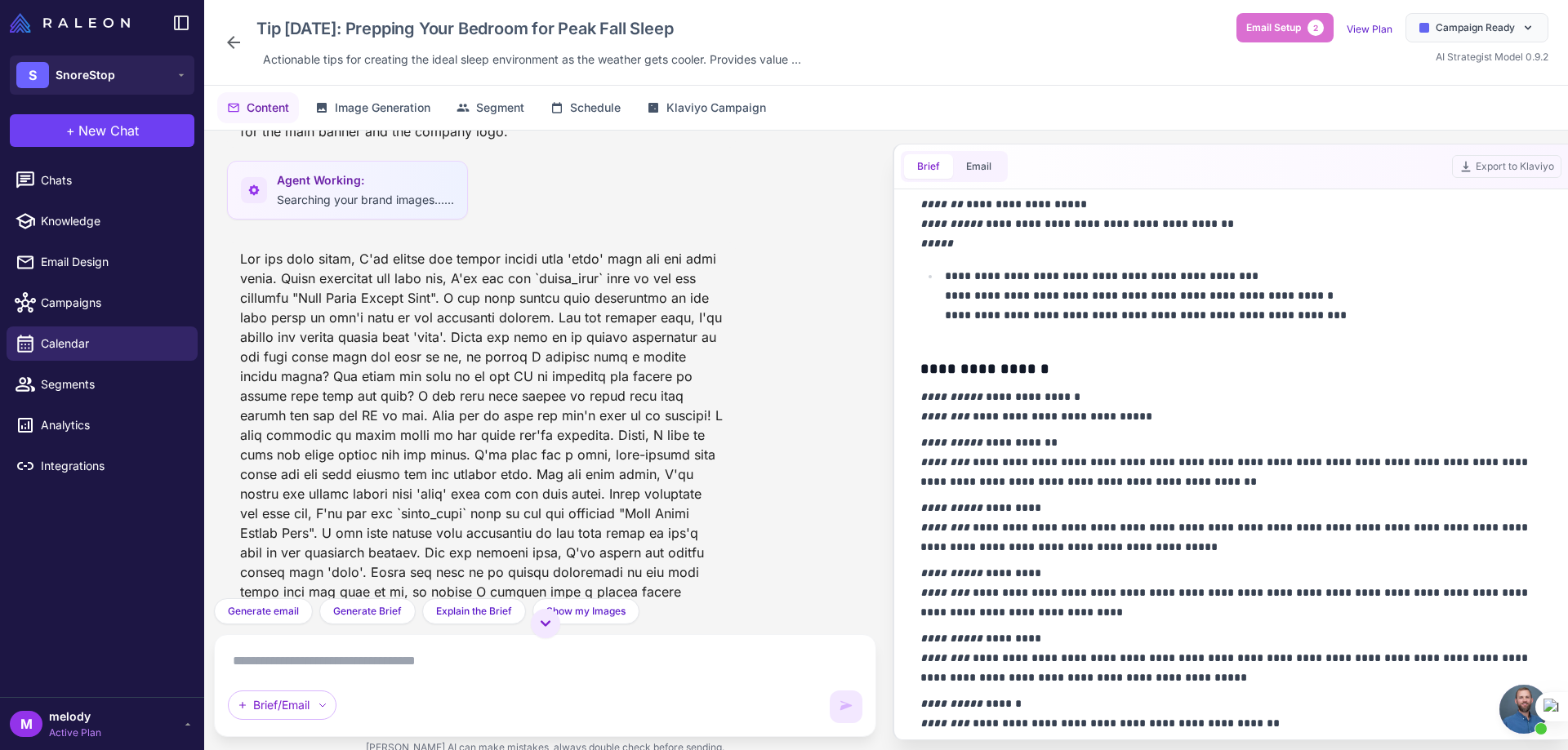
scroll to position [229, 0]
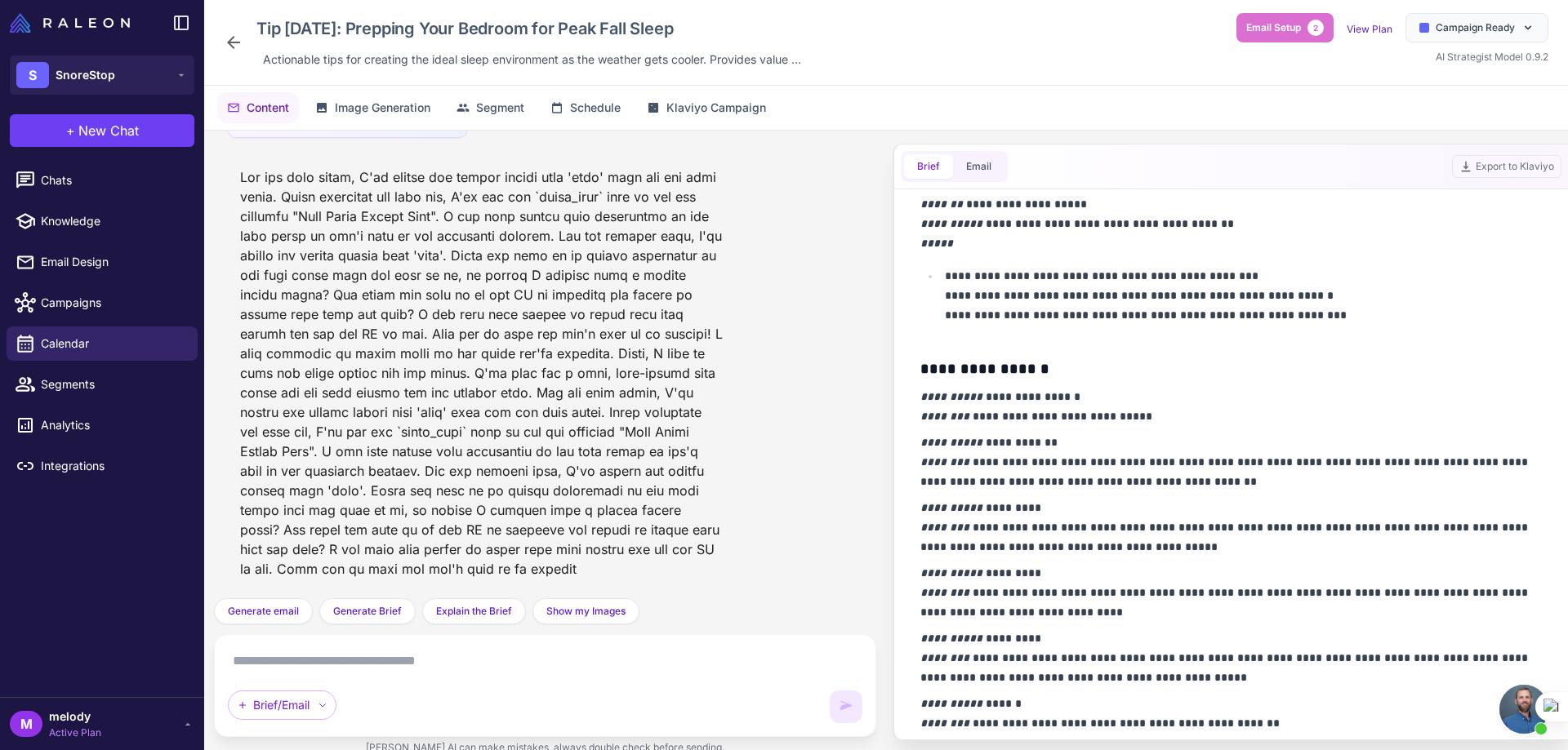
click at [332, 665] on textarea at bounding box center [545, 661] width 634 height 26
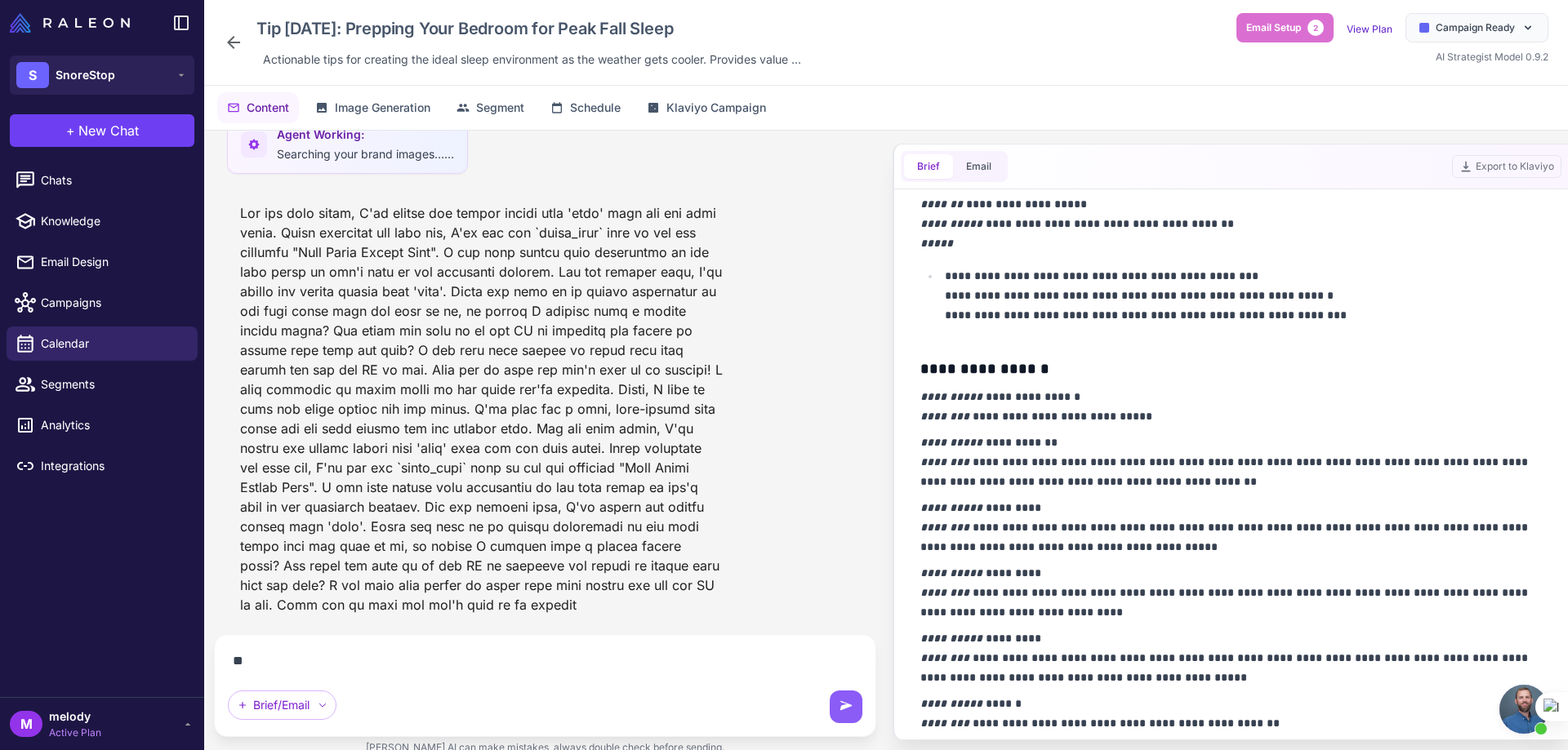
scroll to position [194, 0]
type textarea "**********"
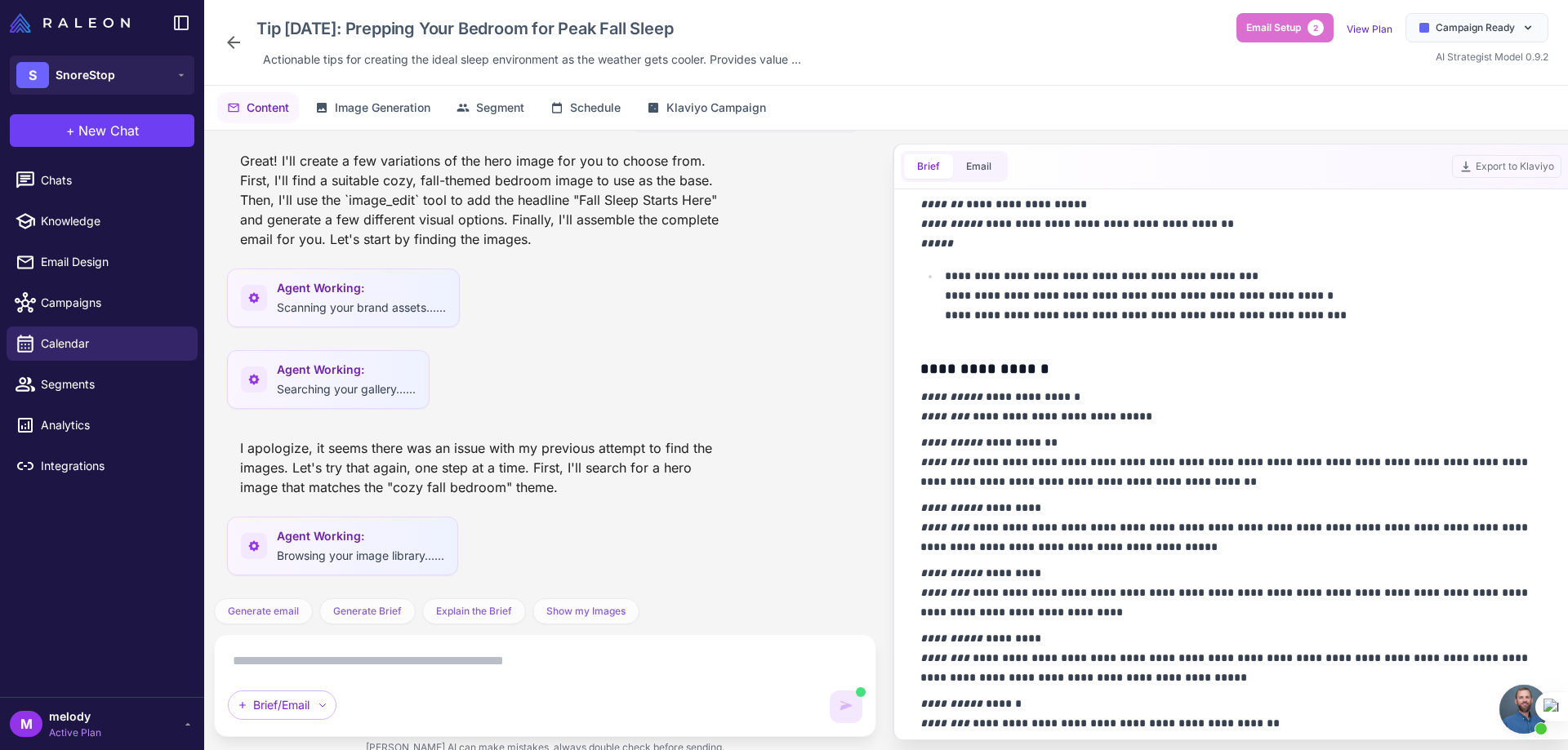
scroll to position [789, 0]
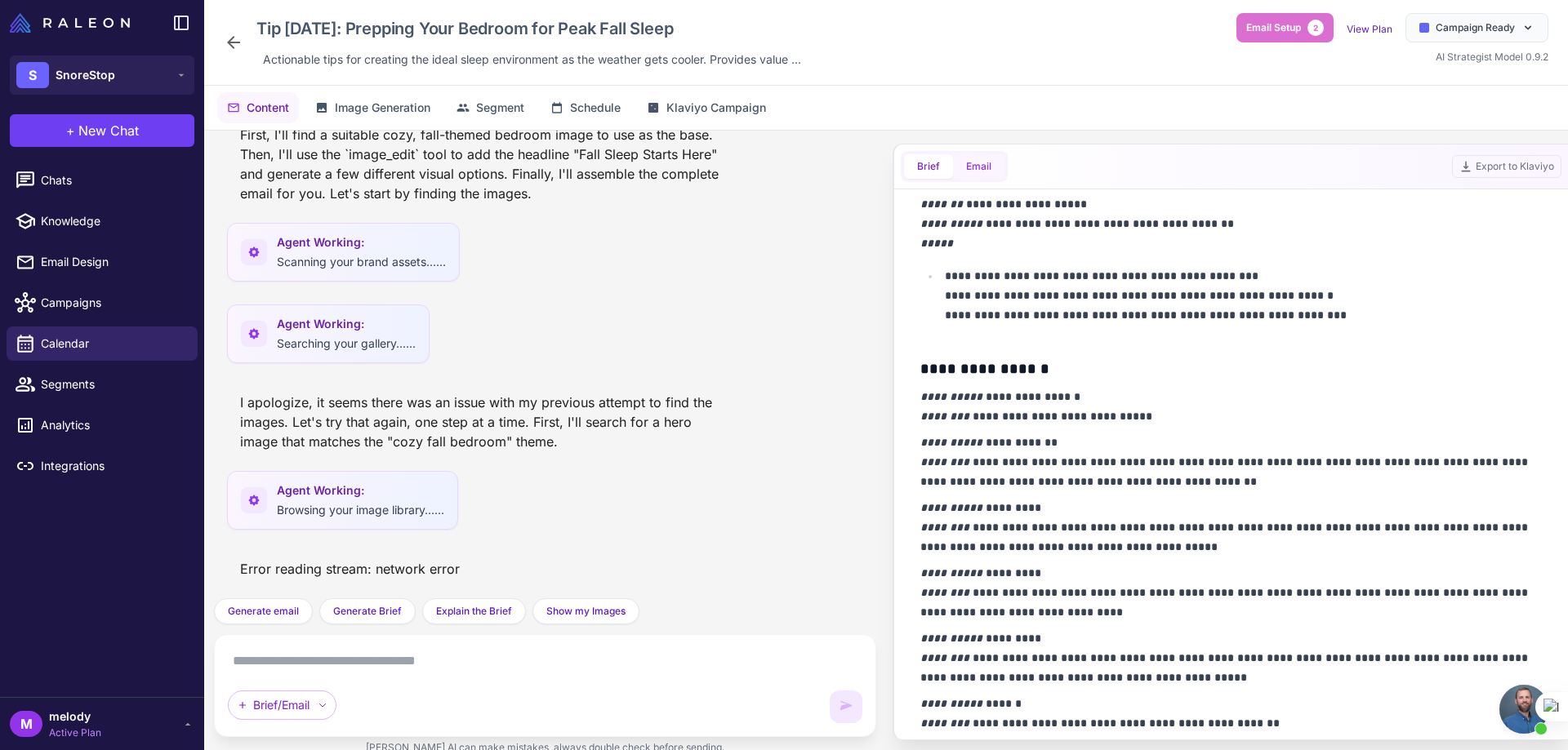
click at [973, 162] on button "Email" at bounding box center [978, 167] width 52 height 25
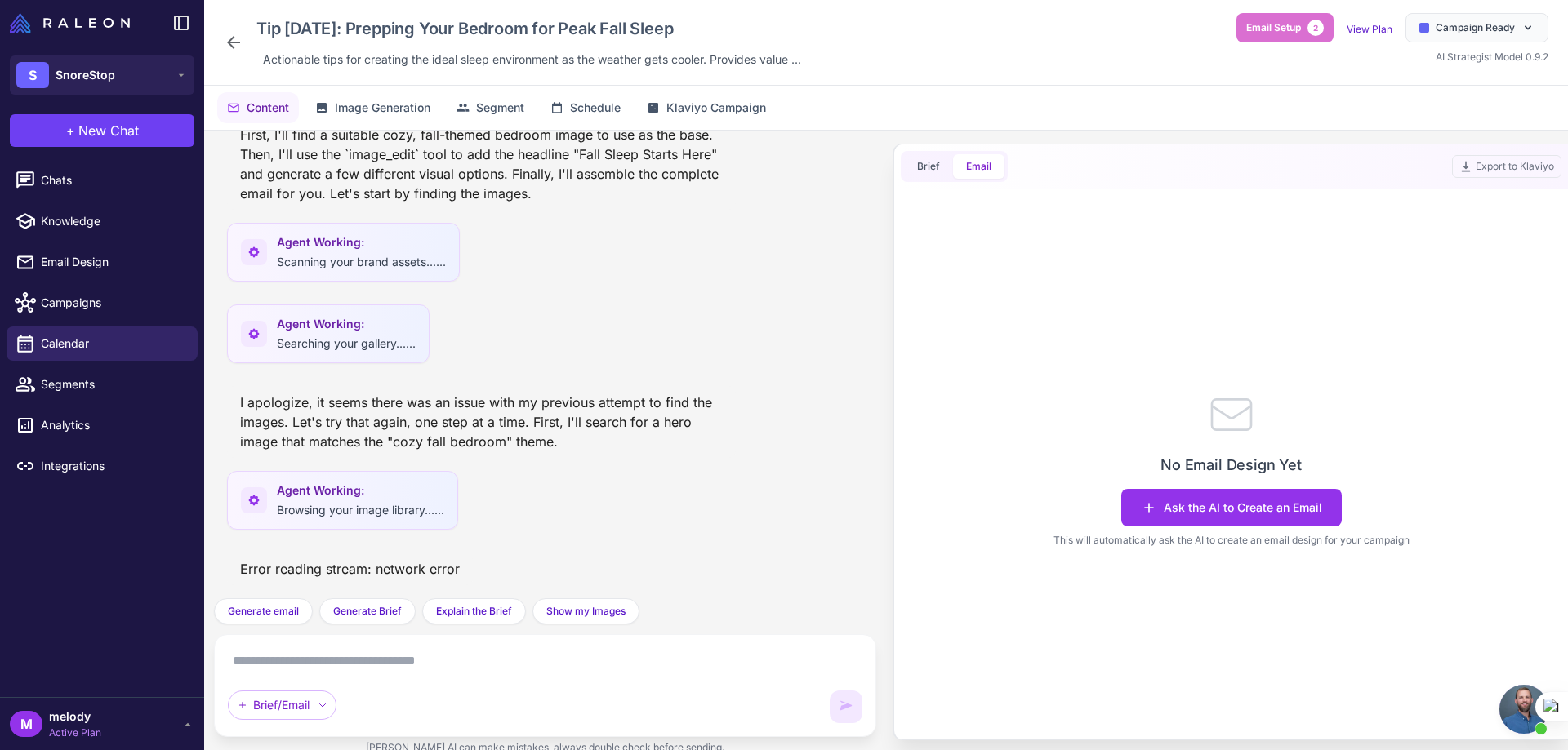
scroll to position [0, 0]
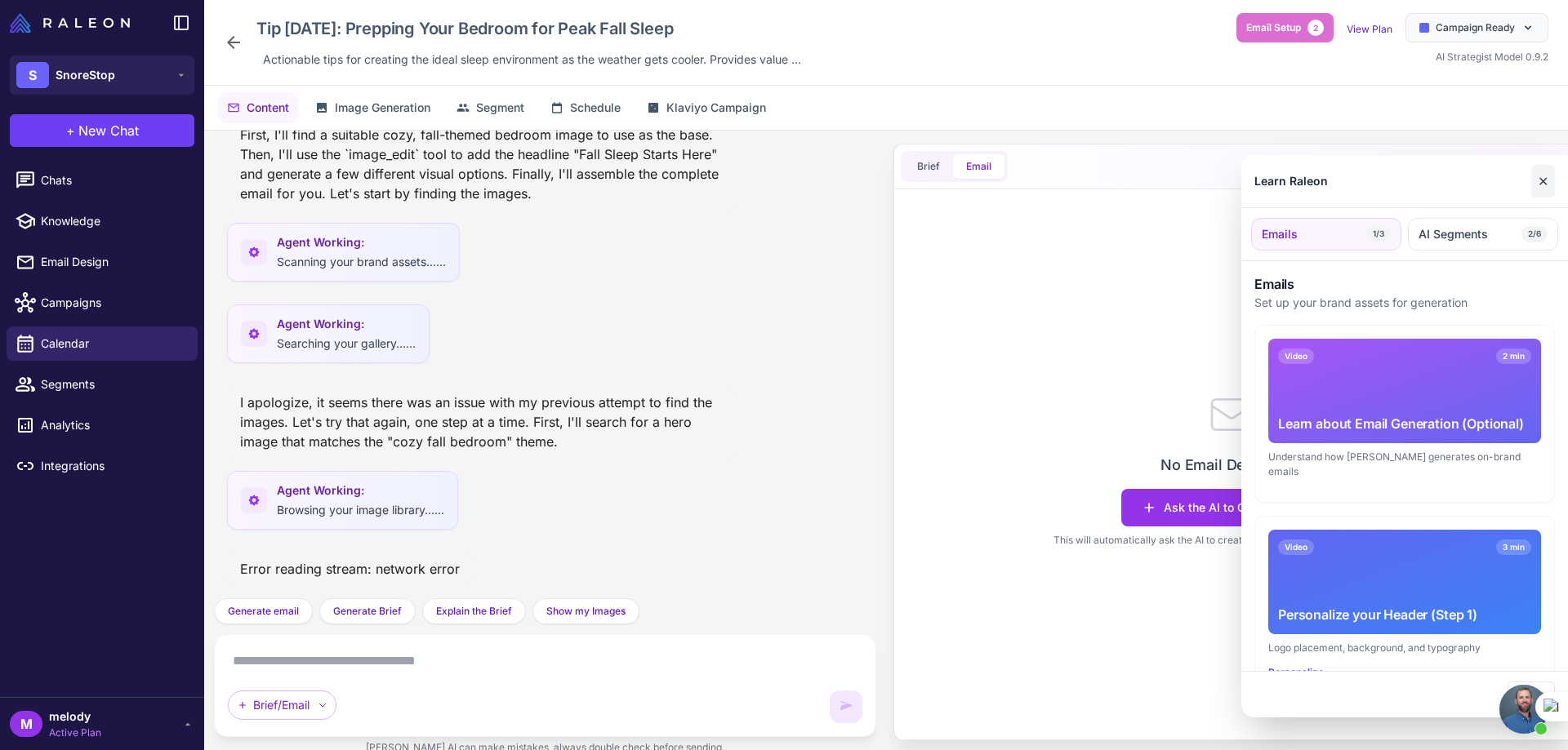
click at [1546, 191] on button "✕" at bounding box center [1543, 182] width 24 height 33
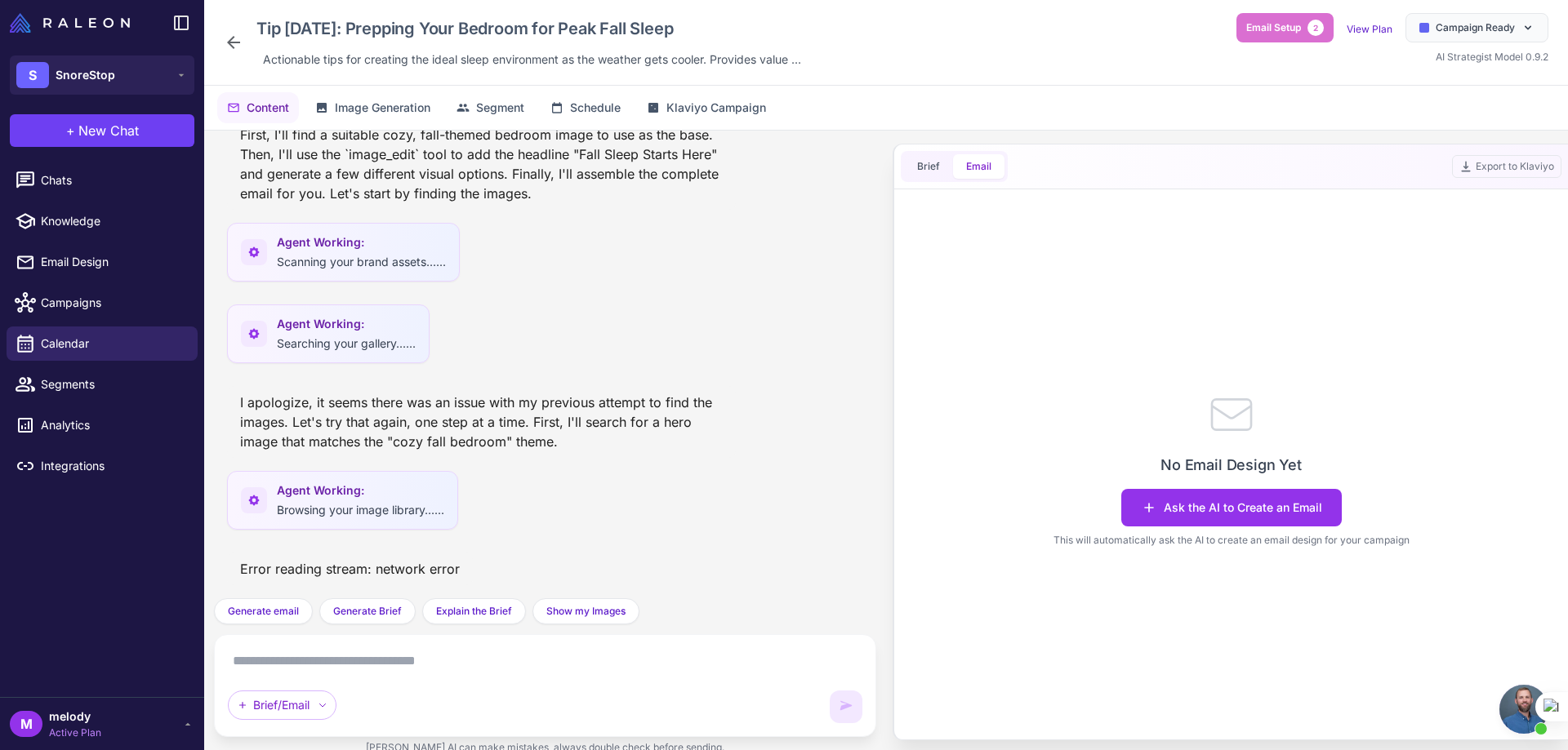
click at [377, 660] on textarea at bounding box center [545, 661] width 634 height 26
click at [278, 620] on button "Generate email" at bounding box center [263, 612] width 99 height 26
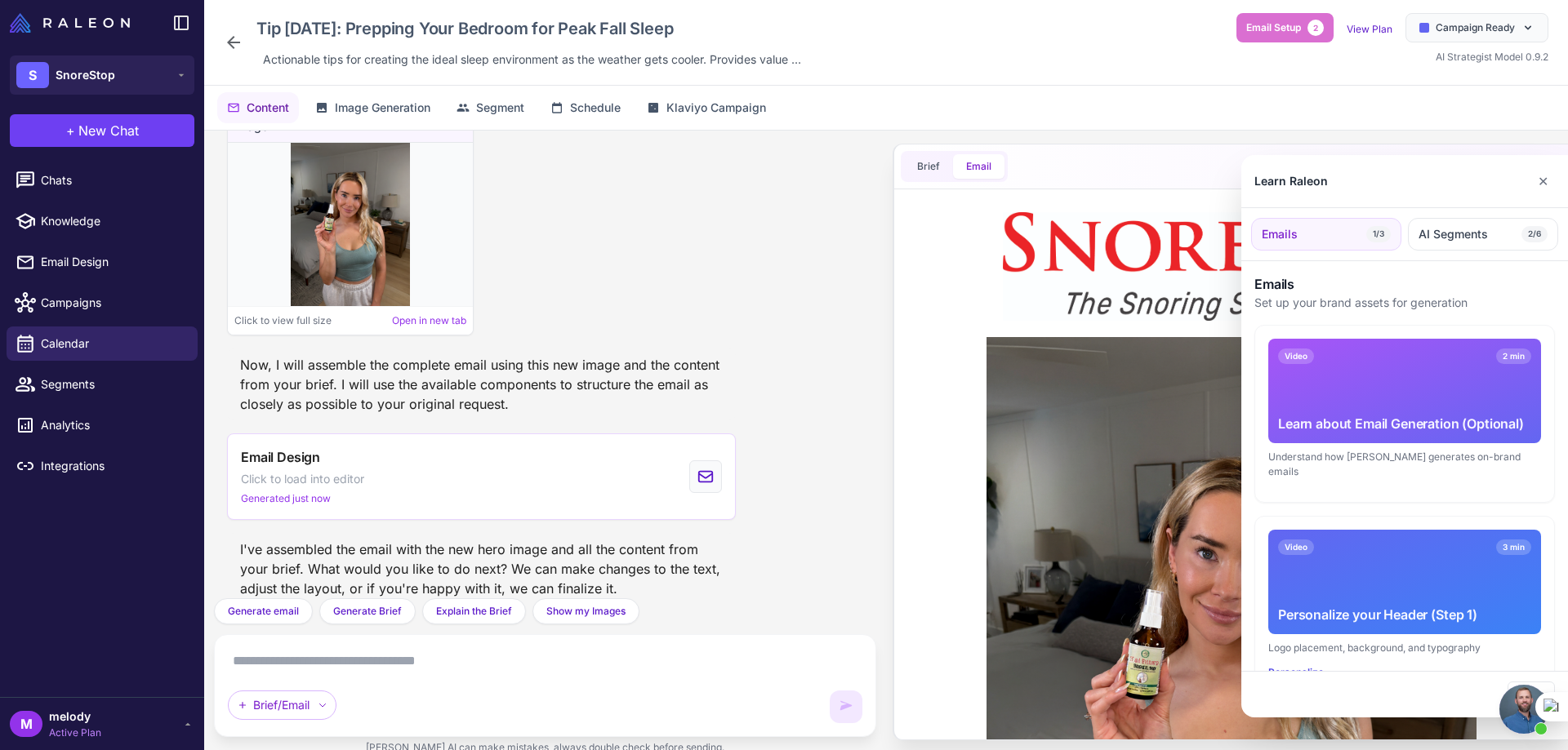
click at [394, 113] on div at bounding box center [784, 375] width 1568 height 750
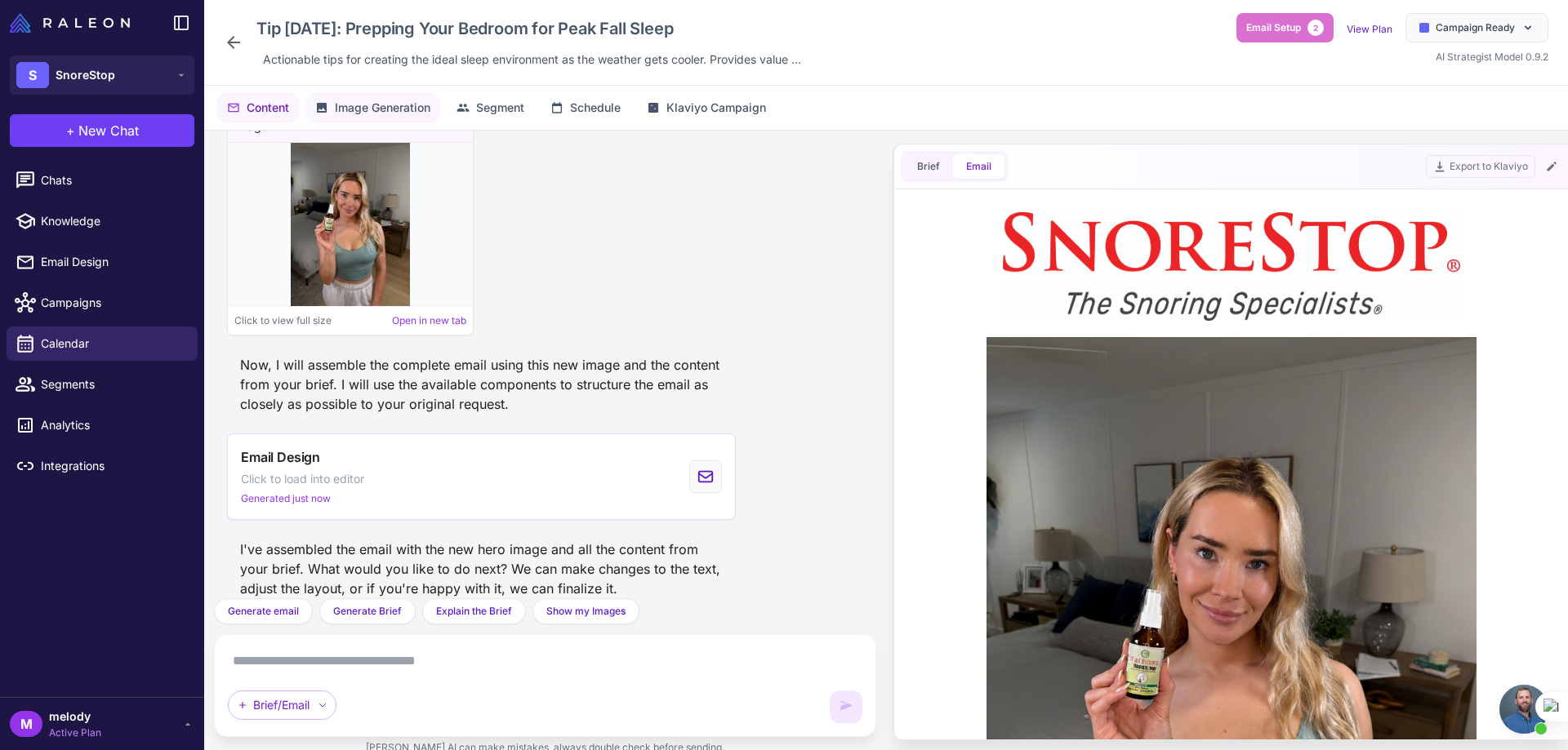
click at [389, 101] on span "Image Generation" at bounding box center [383, 108] width 95 height 18
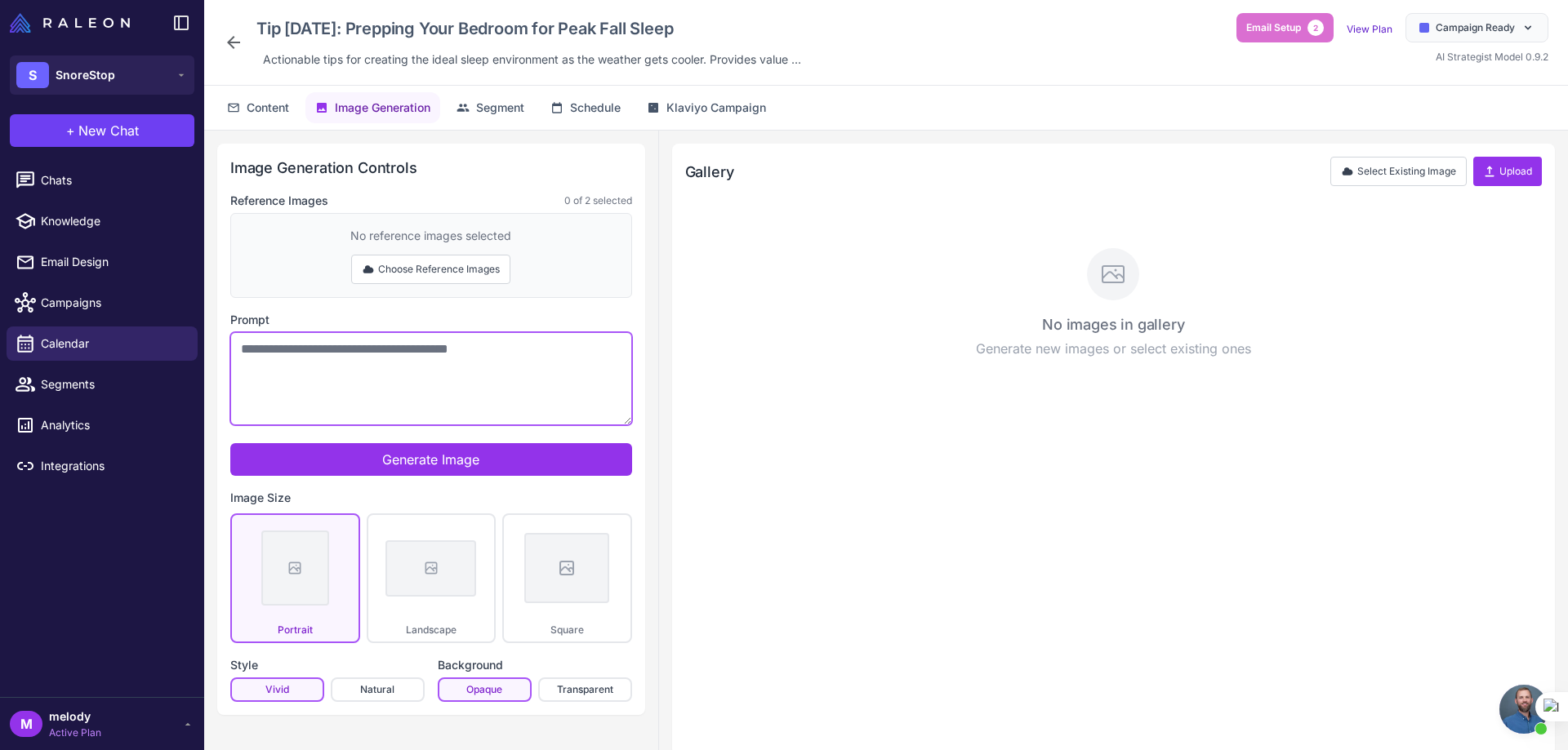
click at [390, 355] on textarea "Prompt" at bounding box center [430, 379] width 402 height 93
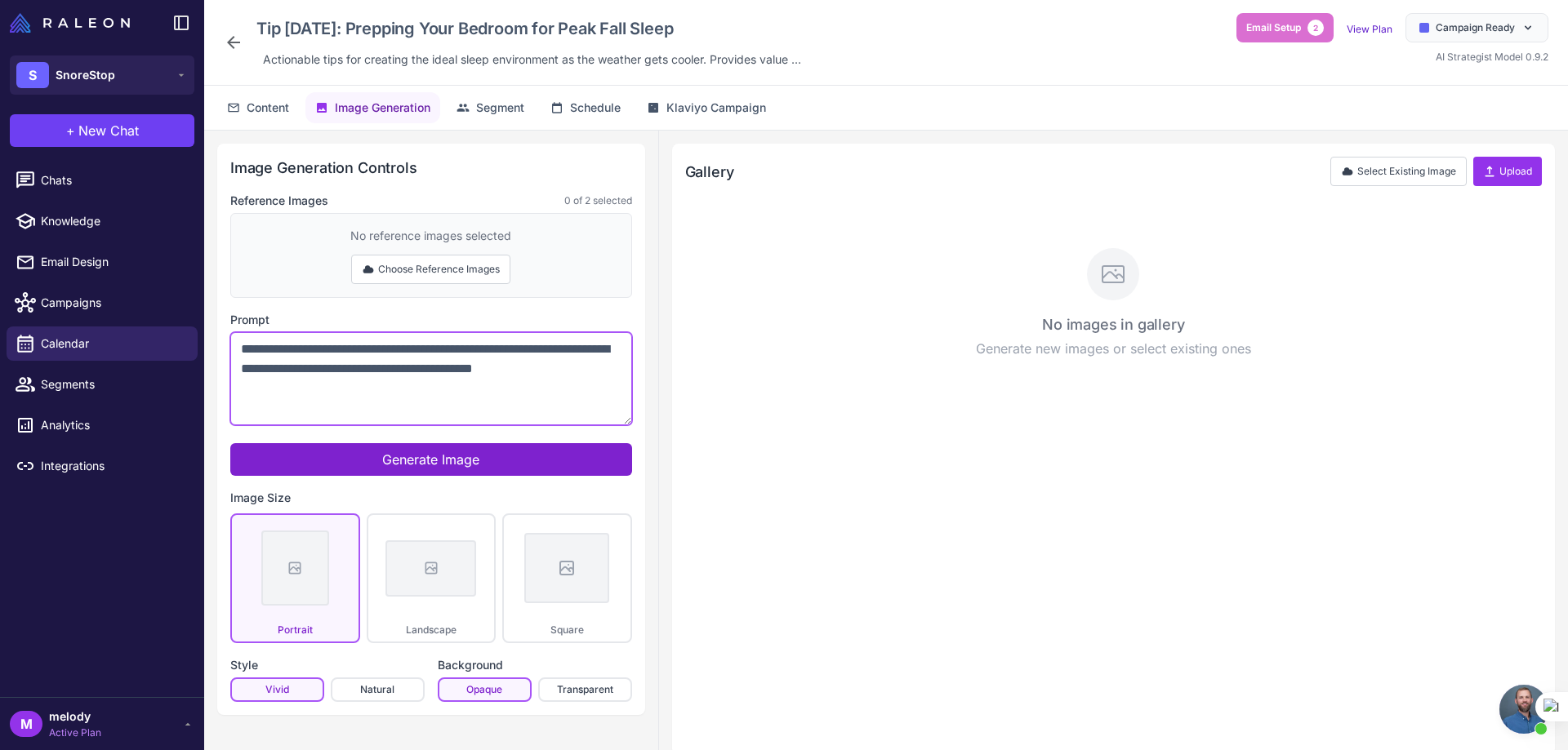
type textarea "**********"
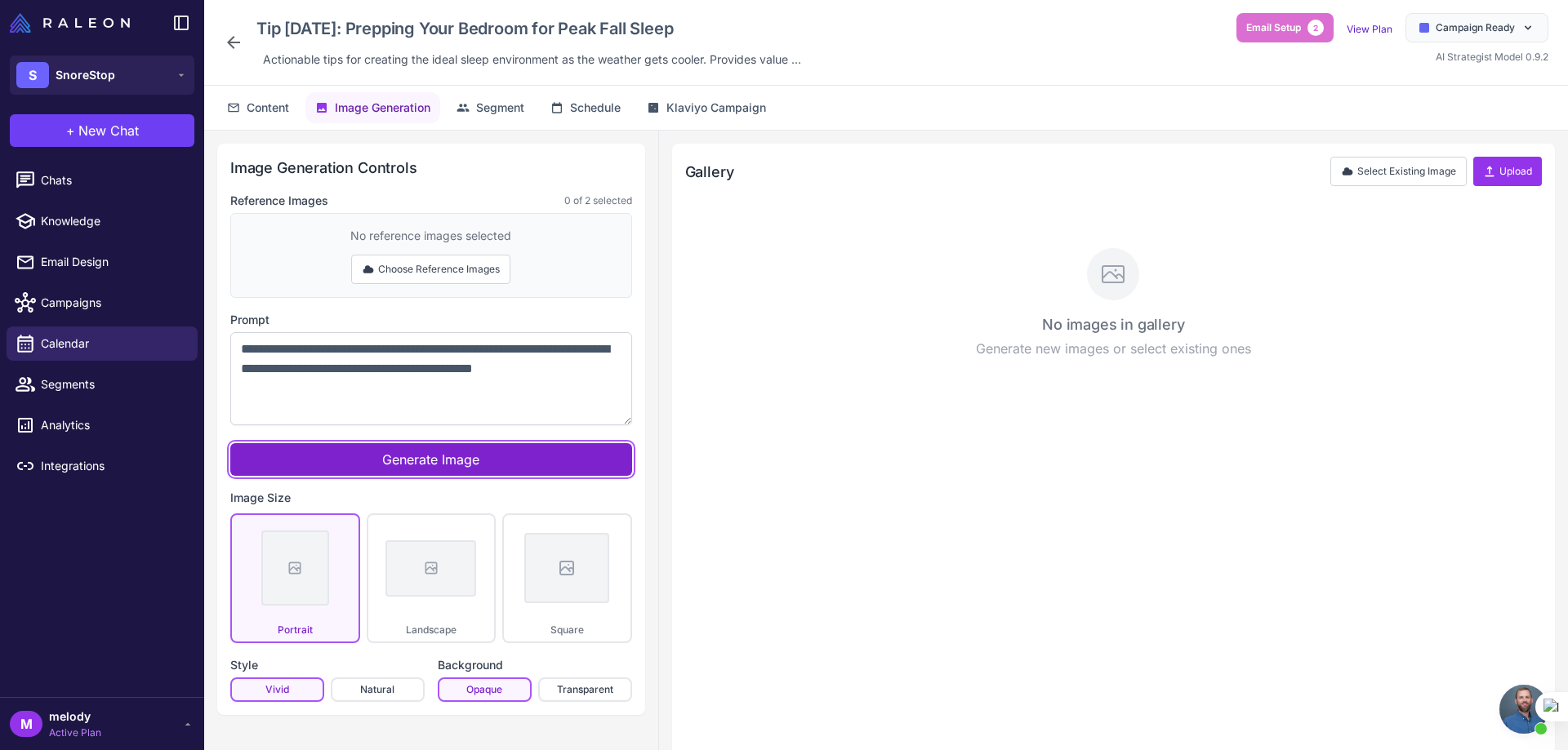
click at [427, 457] on span "Generate Image" at bounding box center [430, 460] width 97 height 16
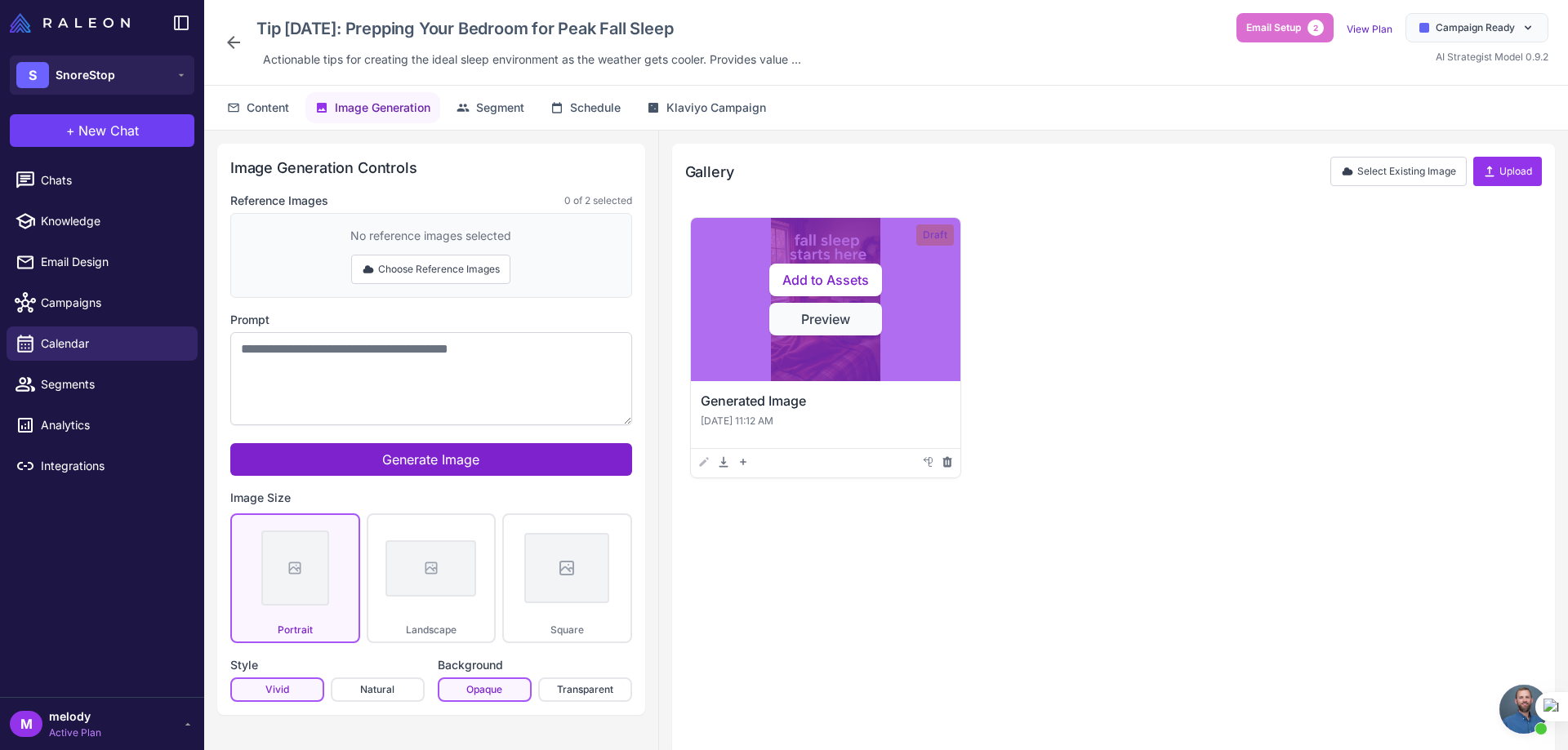
click at [849, 330] on button "Preview" at bounding box center [825, 320] width 113 height 33
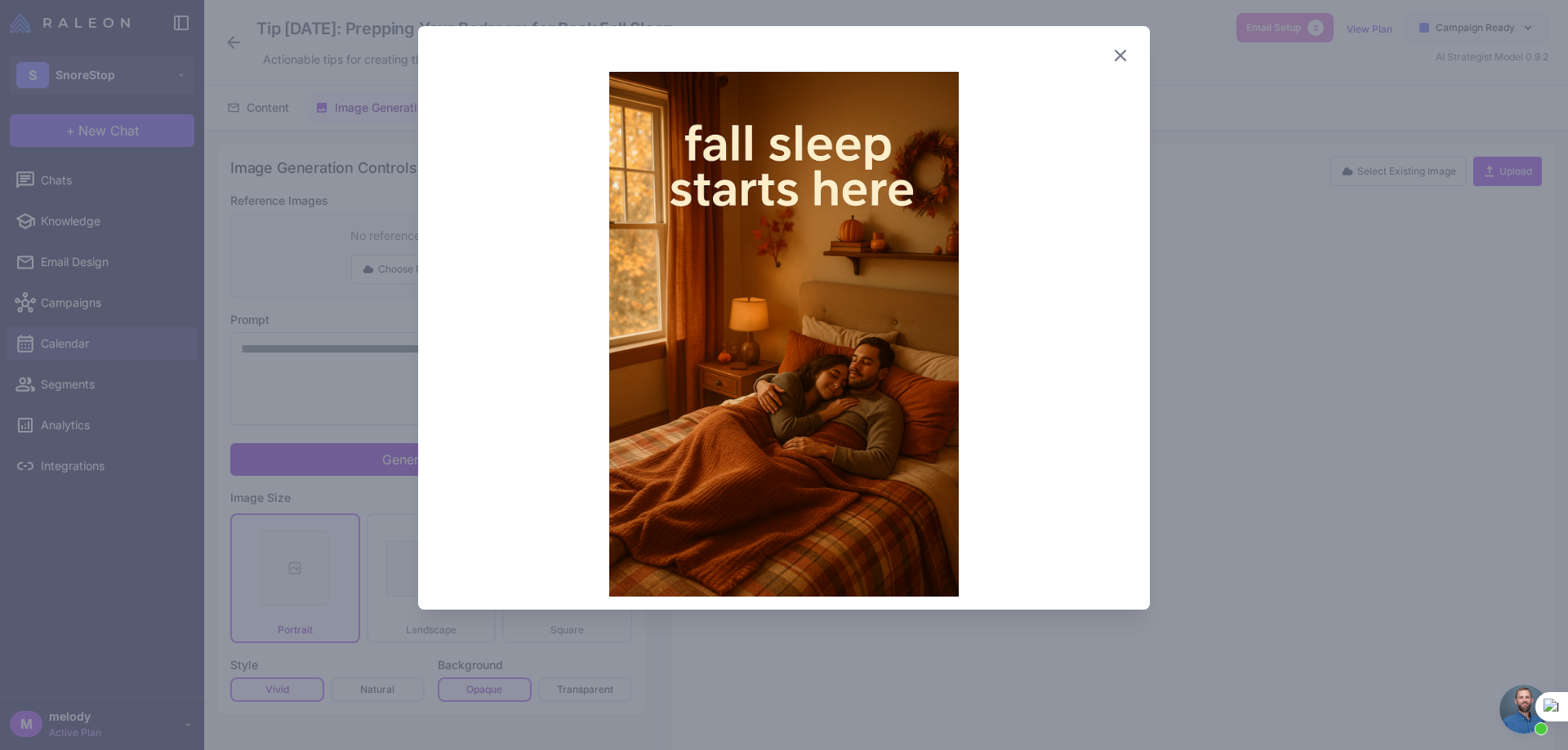
click at [1120, 56] on icon at bounding box center [1120, 56] width 10 height 10
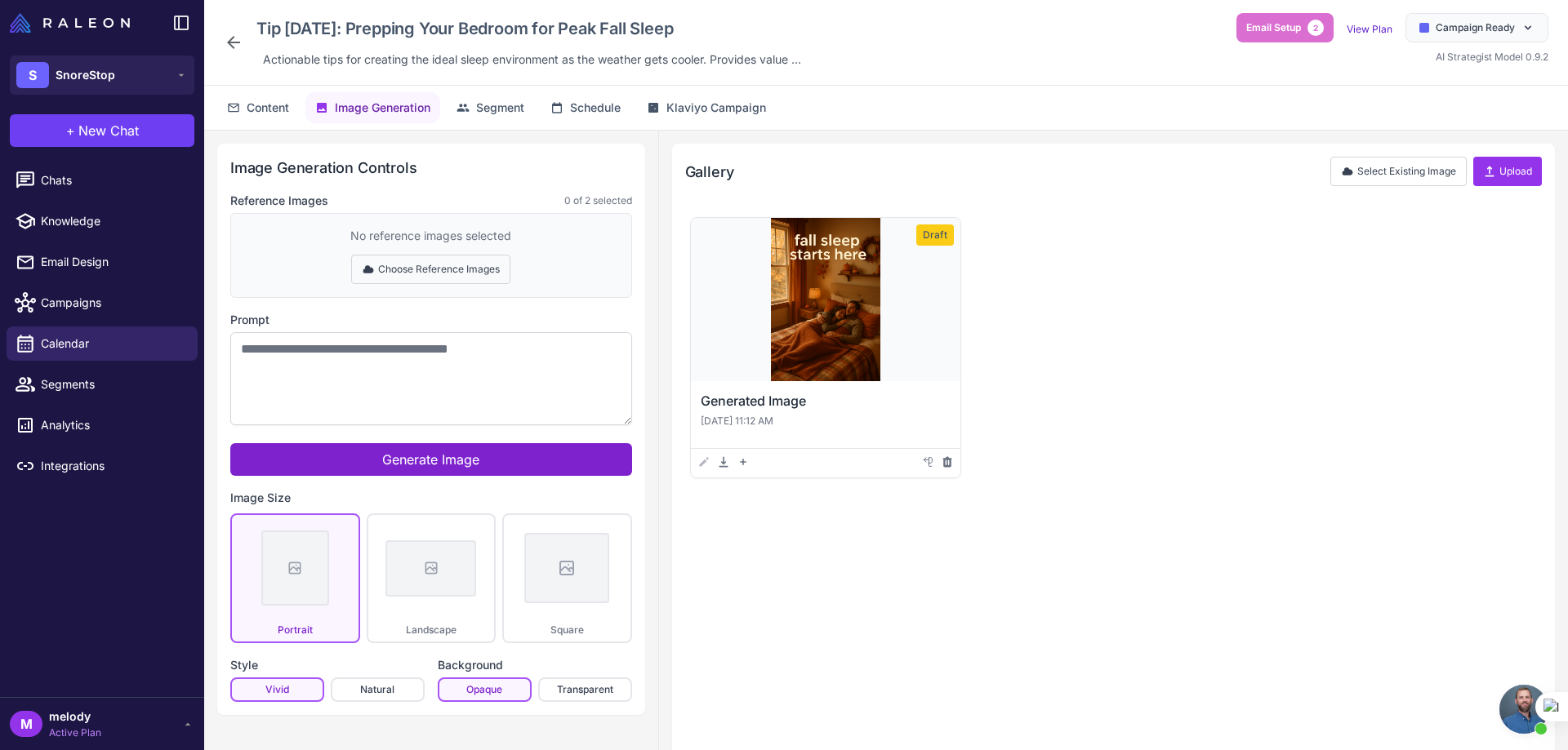
click at [421, 267] on button "Choose Reference Images" at bounding box center [430, 269] width 159 height 30
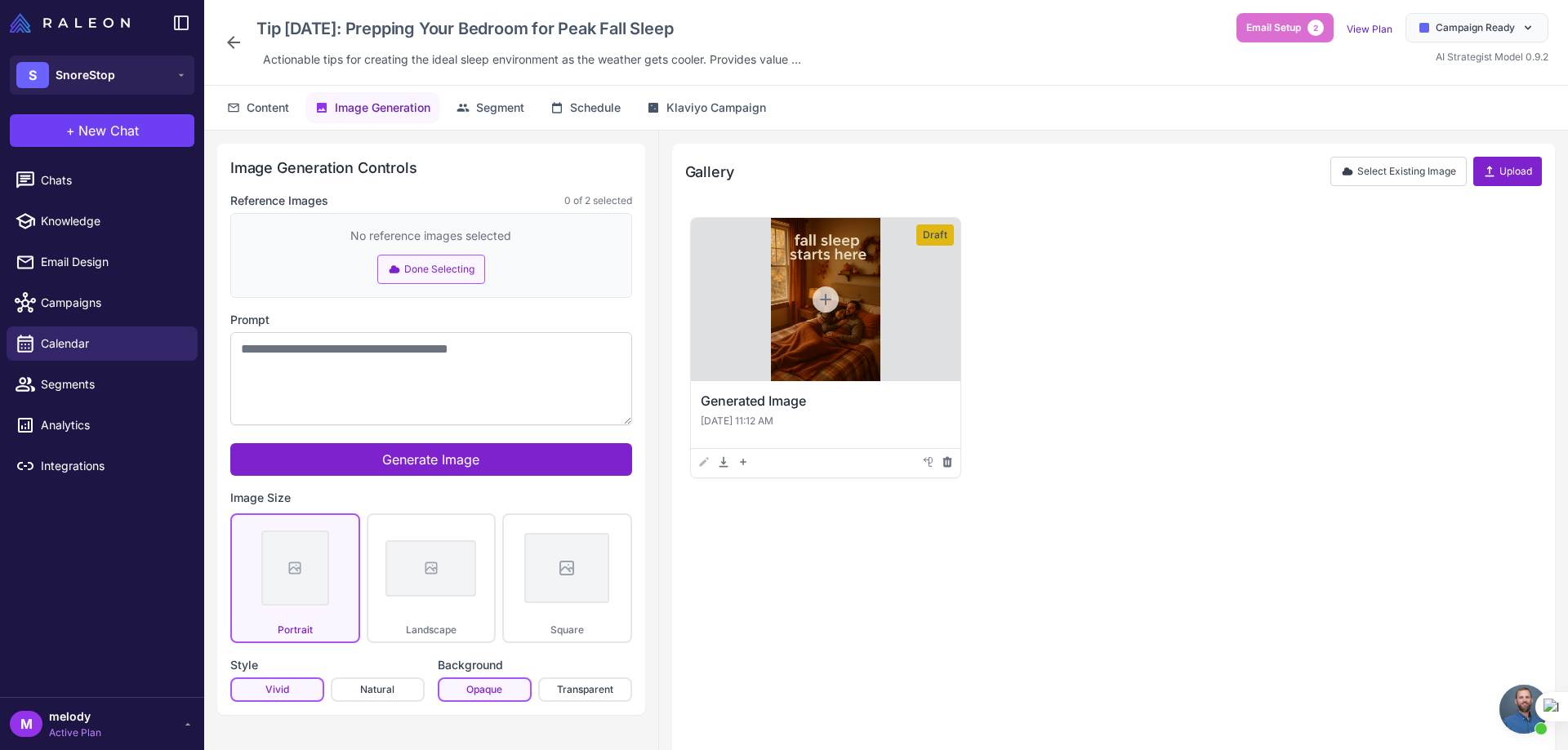
click at [1493, 173] on icon at bounding box center [1489, 172] width 13 height 13
click at [1487, 177] on icon at bounding box center [1489, 172] width 13 height 13
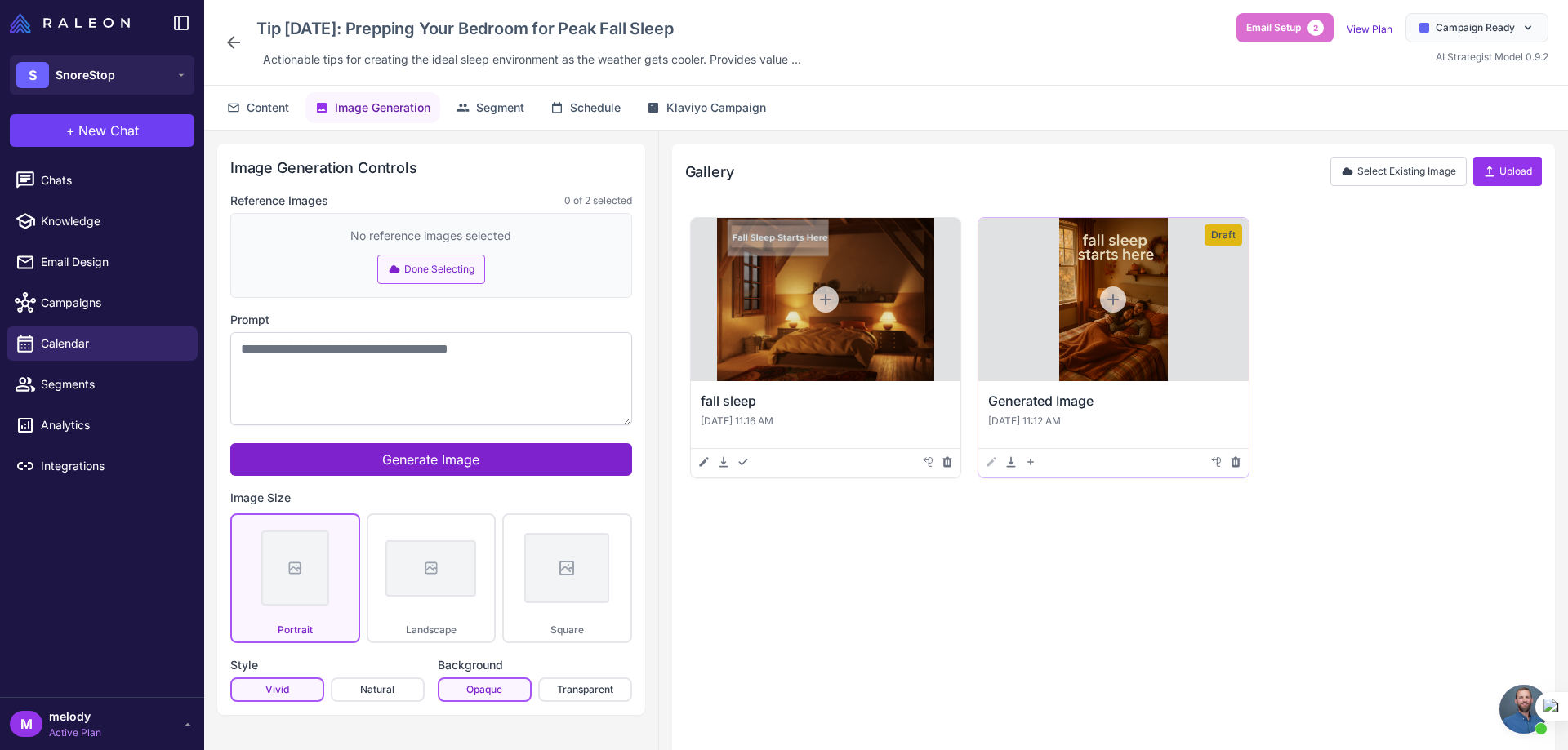
click at [1068, 317] on div at bounding box center [1113, 299] width 269 height 163
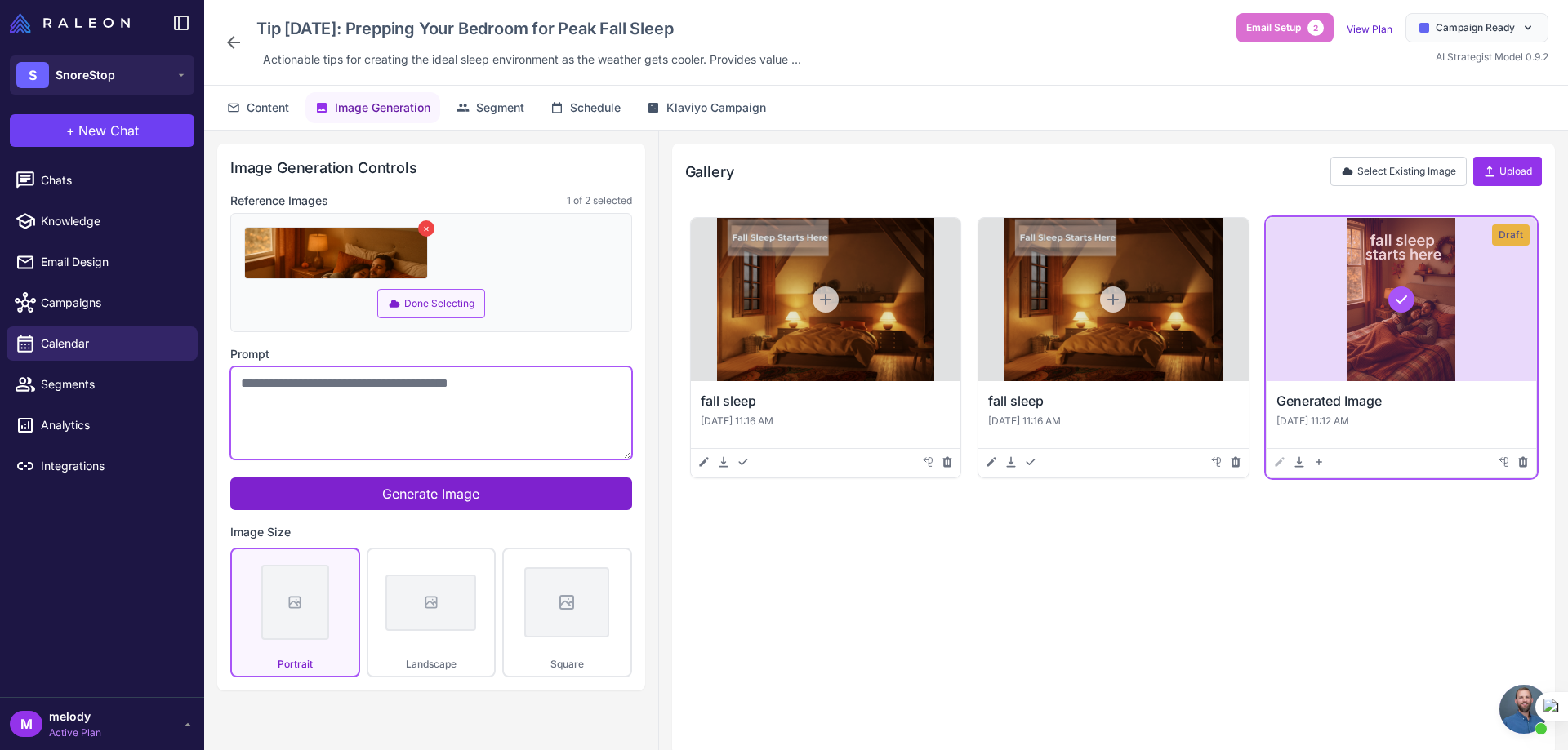
click at [301, 384] on textarea "Prompt" at bounding box center [430, 412] width 402 height 93
click at [1368, 346] on div at bounding box center [1401, 299] width 269 height 163
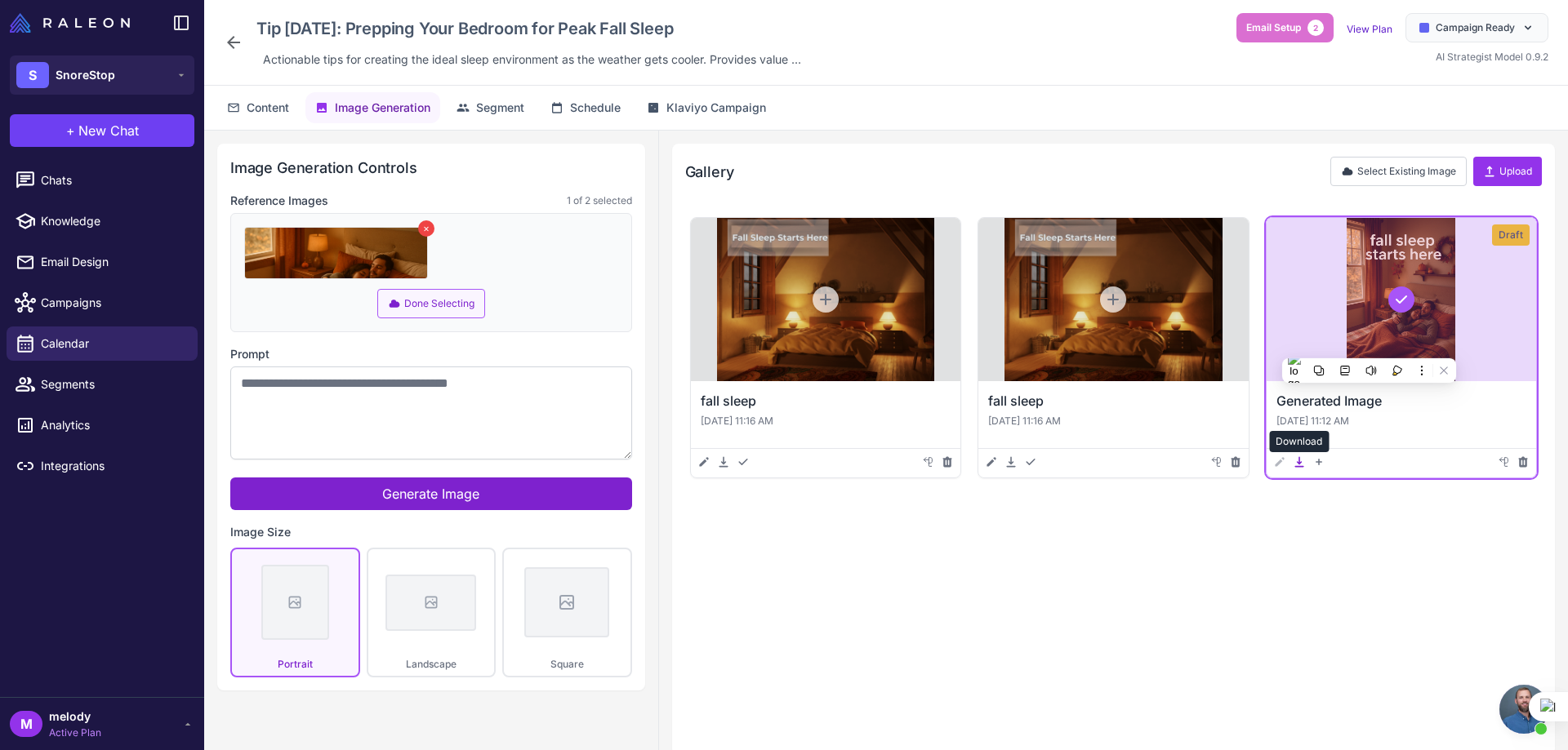
click at [1298, 458] on icon at bounding box center [1299, 462] width 9 height 11
